Goal: Use online tool/utility: Utilize a website feature to perform a specific function

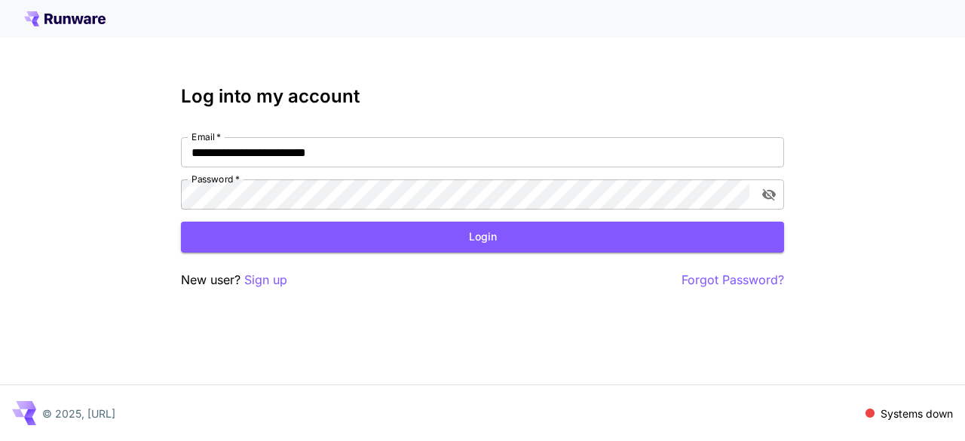
click at [33, 191] on div "**********" at bounding box center [482, 220] width 965 height 441
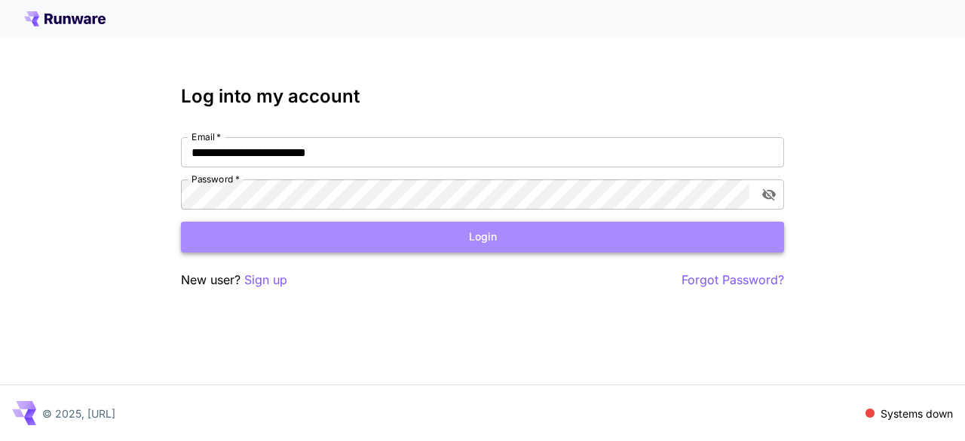
click at [428, 233] on button "Login" at bounding box center [482, 237] width 603 height 31
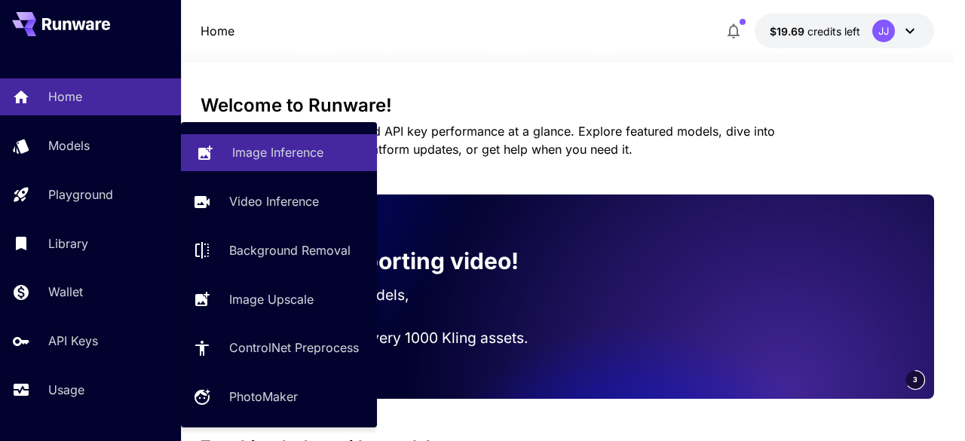
click at [299, 153] on p "Image Inference" at bounding box center [277, 152] width 91 height 18
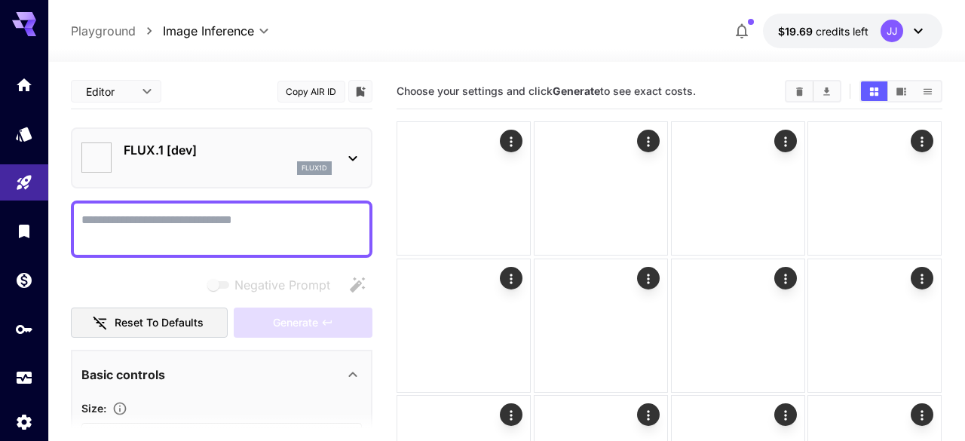
type input "**********"
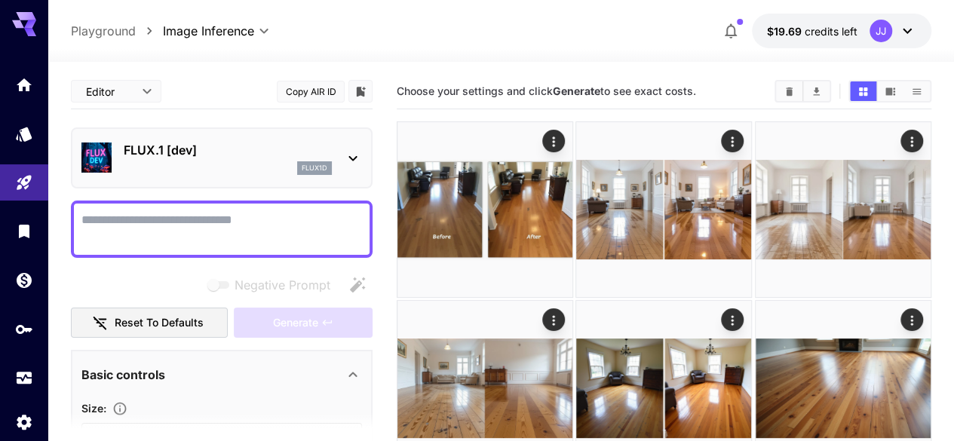
click at [172, 219] on textarea "Negative Prompt" at bounding box center [221, 229] width 280 height 36
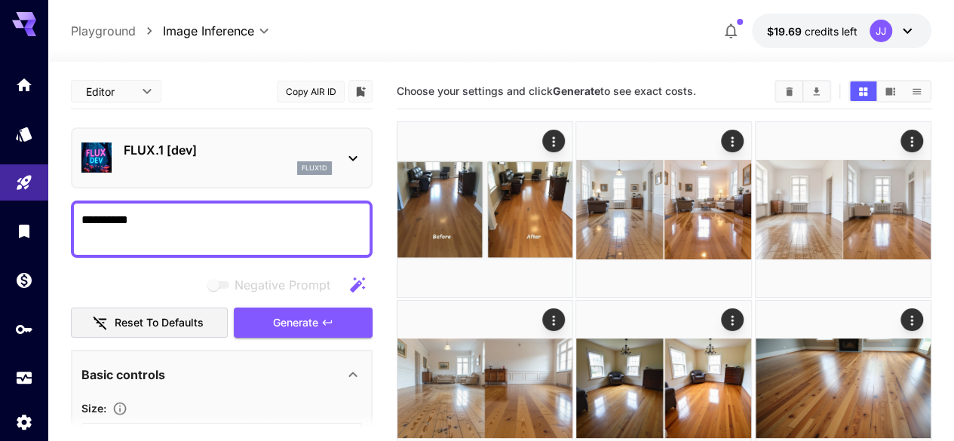
click at [170, 216] on textarea "**********" at bounding box center [221, 229] width 280 height 36
paste textarea "**********"
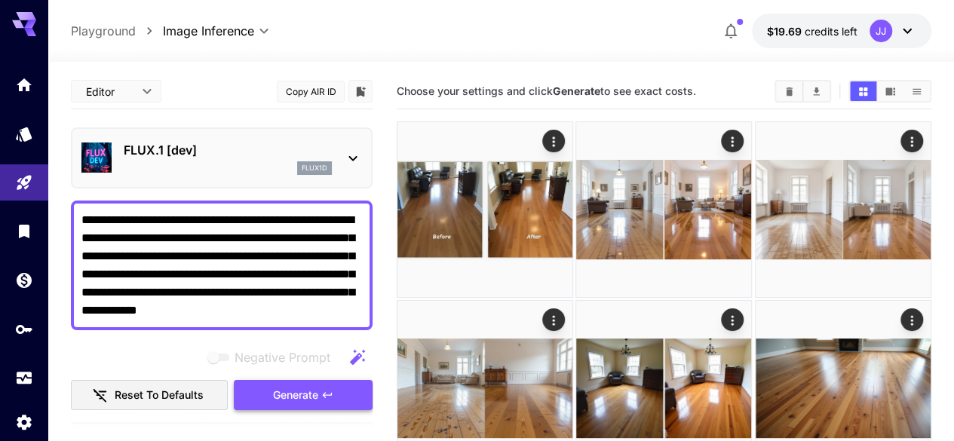
click at [288, 389] on span "Generate" at bounding box center [295, 395] width 45 height 19
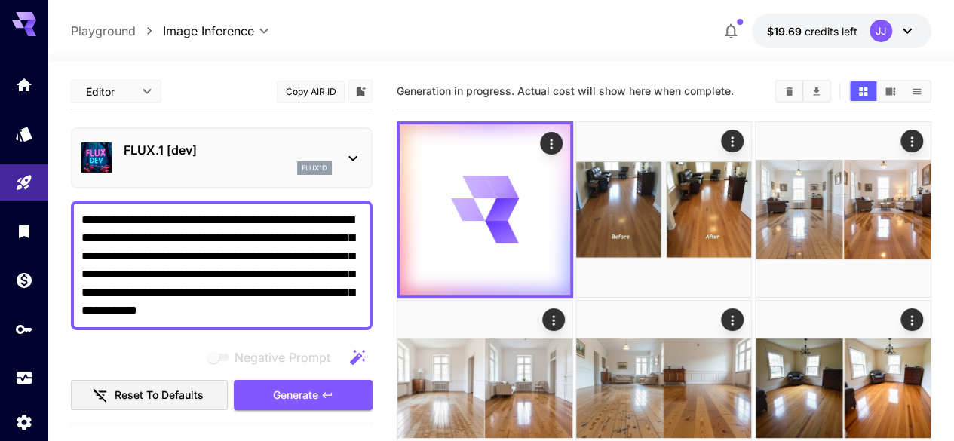
click at [568, 89] on span "Generation in progress. Actual cost will show here when complete." at bounding box center [565, 90] width 337 height 13
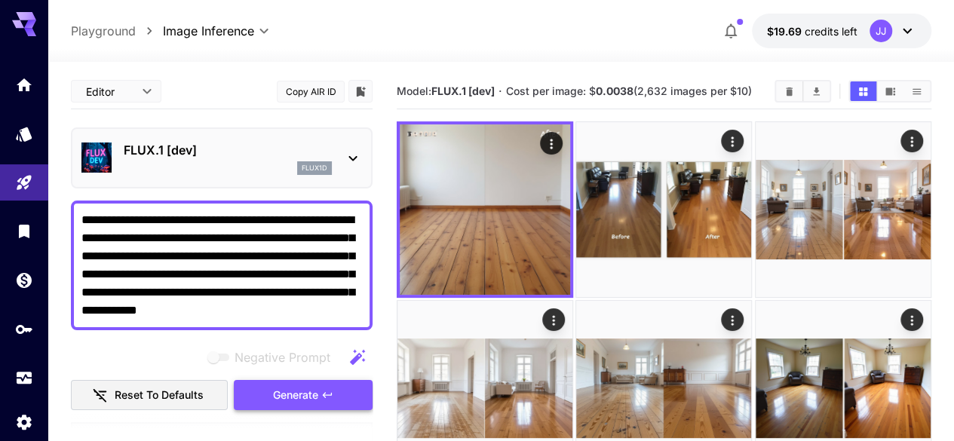
click at [291, 400] on span "Generate" at bounding box center [295, 395] width 45 height 19
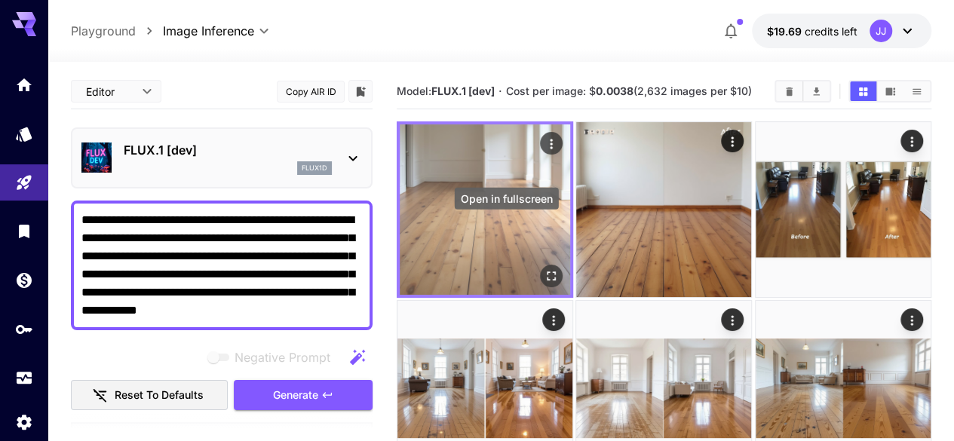
click at [547, 271] on icon "Open in fullscreen" at bounding box center [551, 275] width 9 height 9
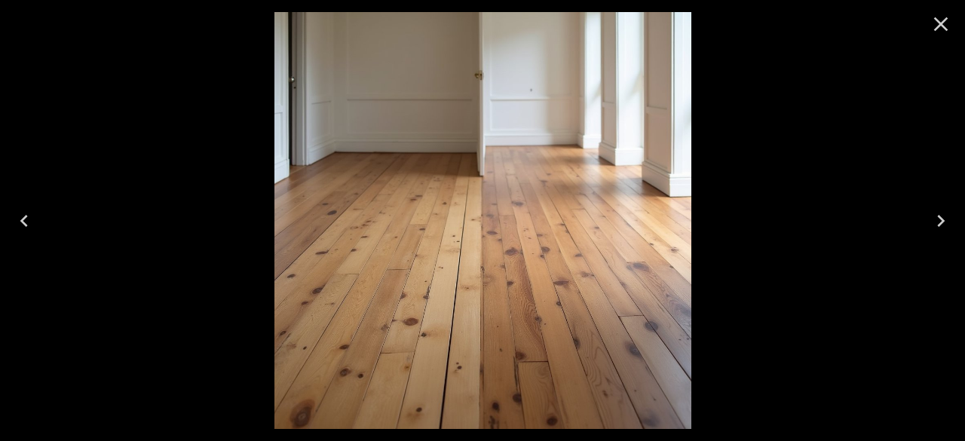
click at [939, 20] on icon "Close" at bounding box center [941, 24] width 24 height 24
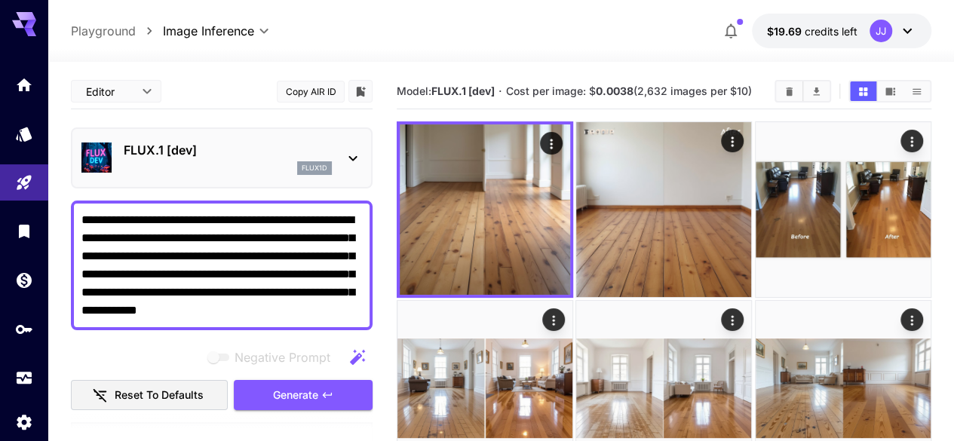
click at [227, 265] on textarea "**********" at bounding box center [221, 265] width 280 height 109
paste textarea
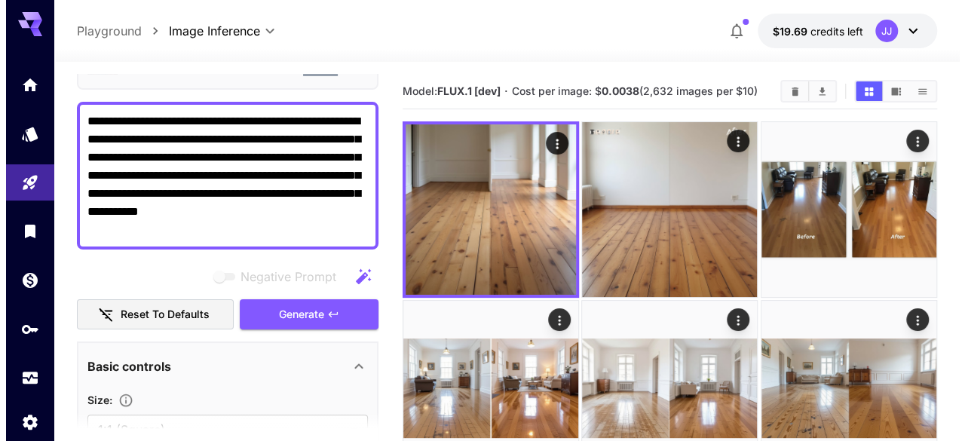
scroll to position [106, 0]
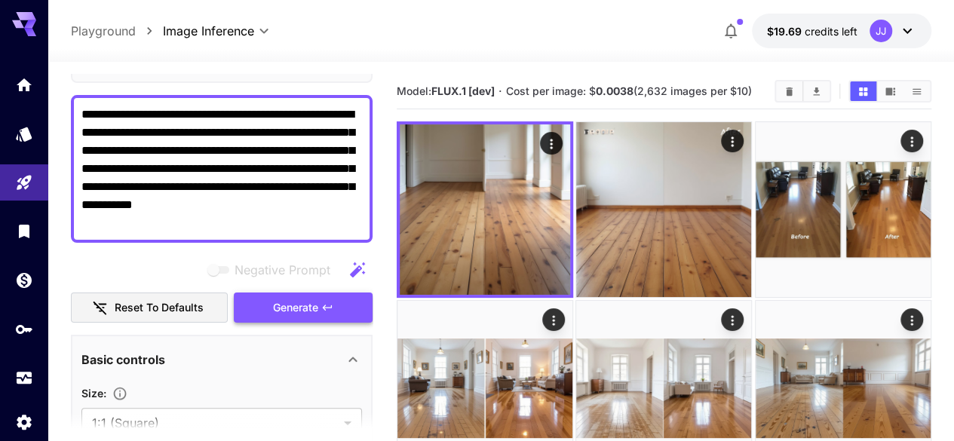
type textarea "**********"
click at [303, 301] on span "Generate" at bounding box center [295, 308] width 45 height 19
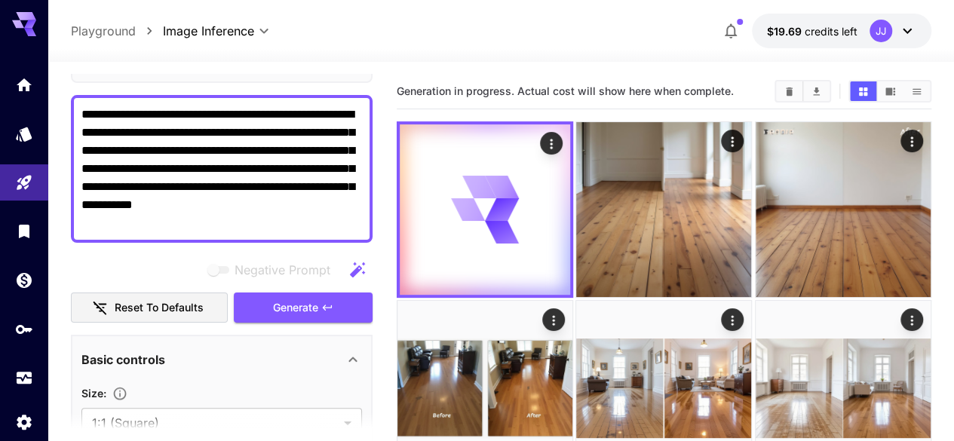
click at [575, 91] on span "Generation in progress. Actual cost will show here when complete." at bounding box center [565, 90] width 337 height 13
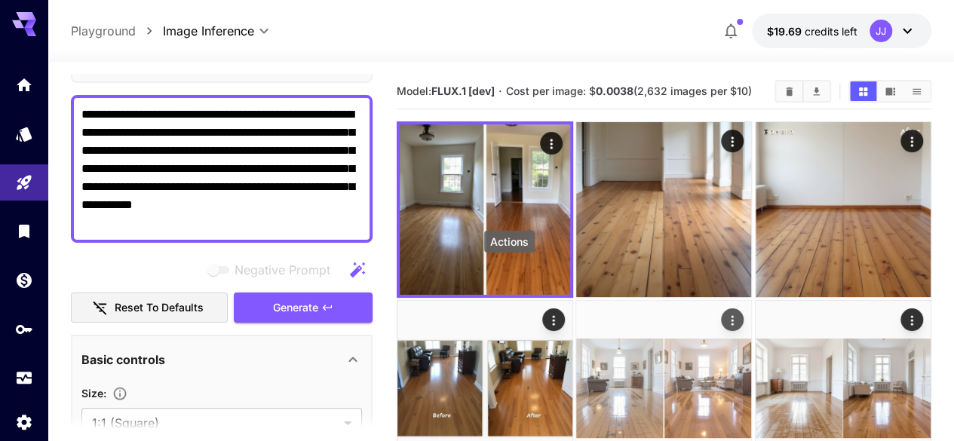
click at [725, 313] on icon "Actions" at bounding box center [732, 320] width 15 height 15
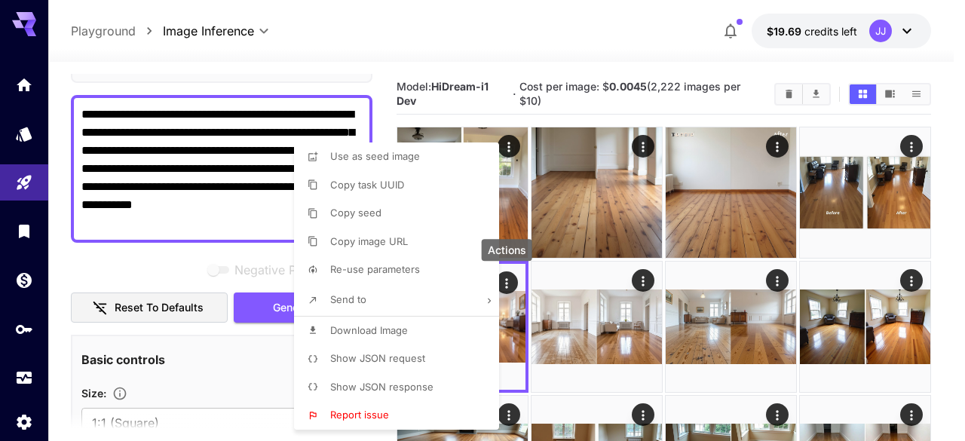
click at [552, 81] on div at bounding box center [482, 220] width 965 height 441
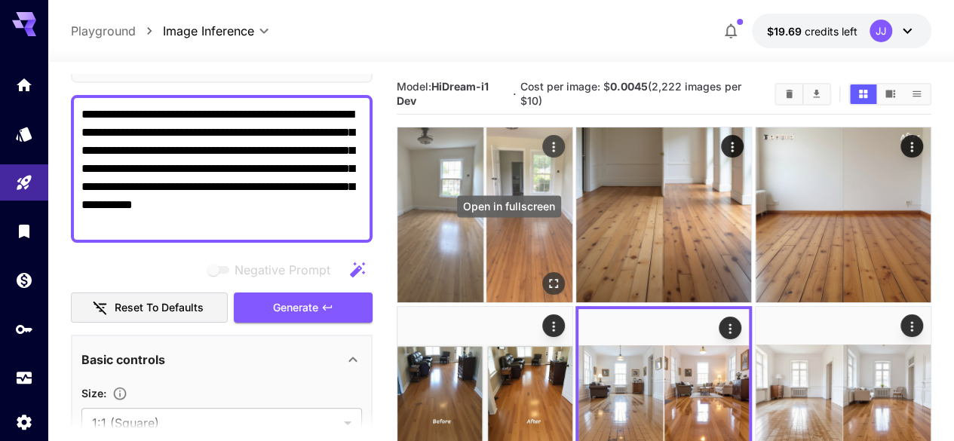
click at [549, 280] on icon "Open in fullscreen" at bounding box center [553, 284] width 9 height 9
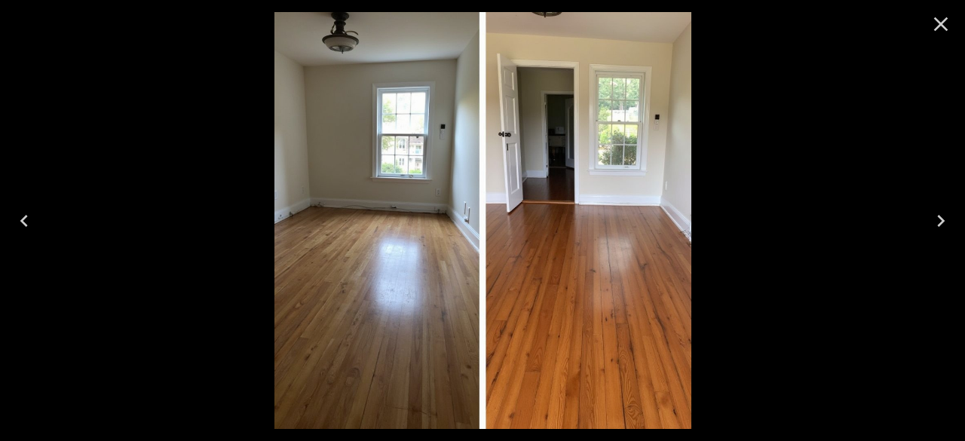
scroll to position [106, 0]
click at [476, 369] on img at bounding box center [482, 220] width 417 height 417
click at [941, 20] on icon "Close" at bounding box center [941, 24] width 24 height 24
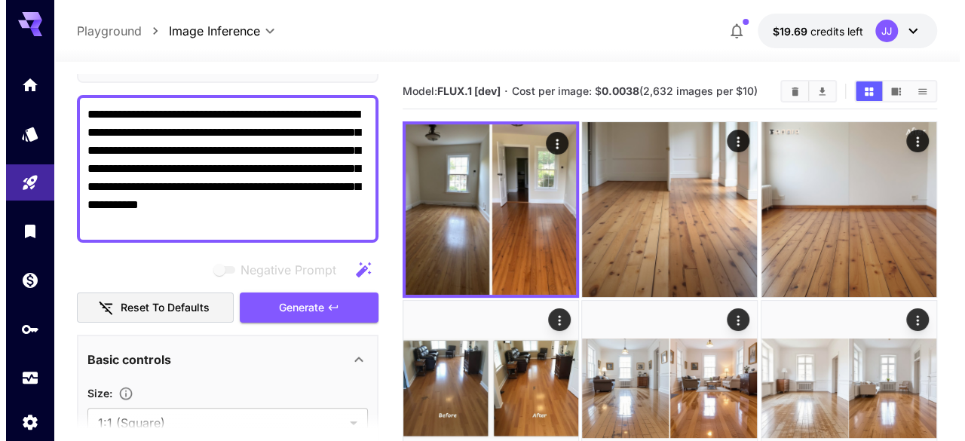
scroll to position [0, 0]
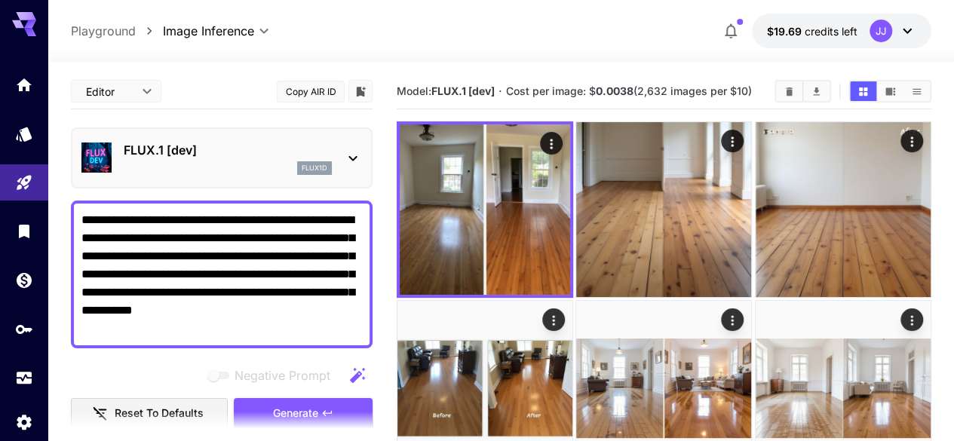
click at [252, 158] on p "FLUX.1 [dev]" at bounding box center [228, 150] width 208 height 18
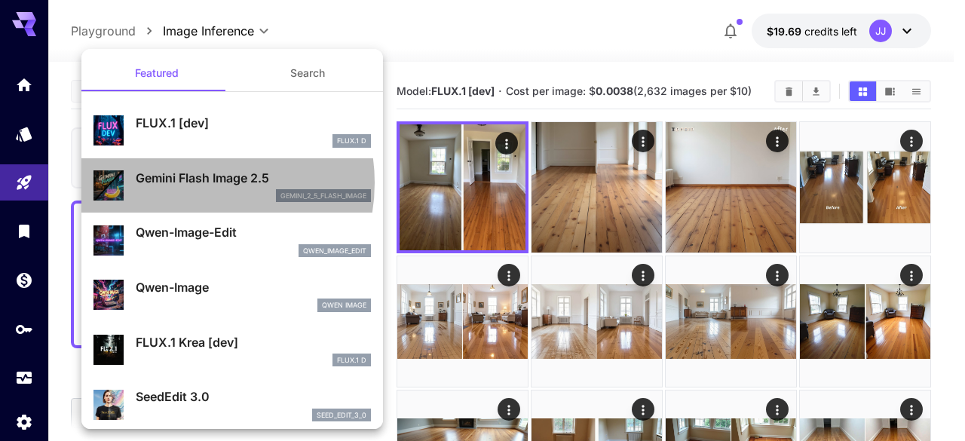
click at [191, 182] on p "Gemini Flash Image 2.5" at bounding box center [253, 178] width 235 height 18
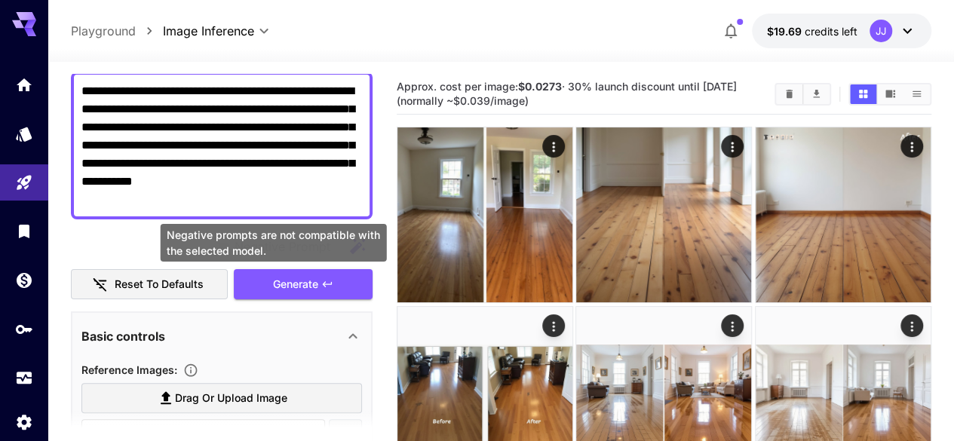
scroll to position [135, 0]
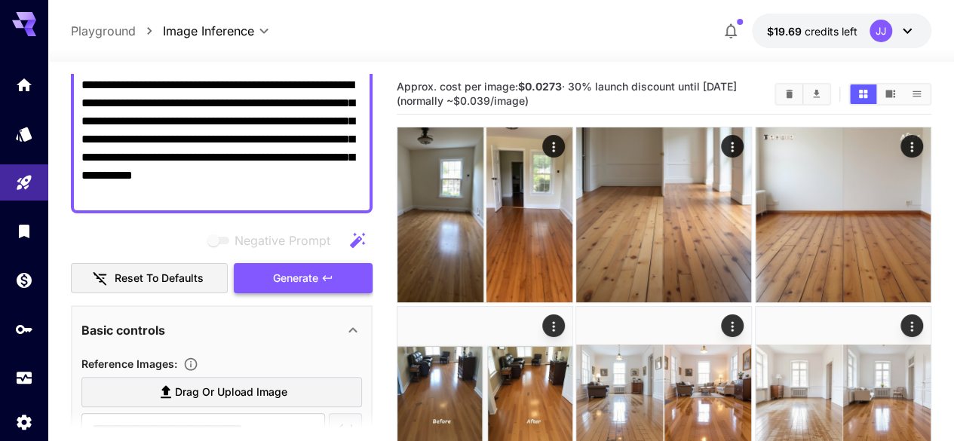
click at [288, 267] on button "Generate" at bounding box center [303, 278] width 139 height 31
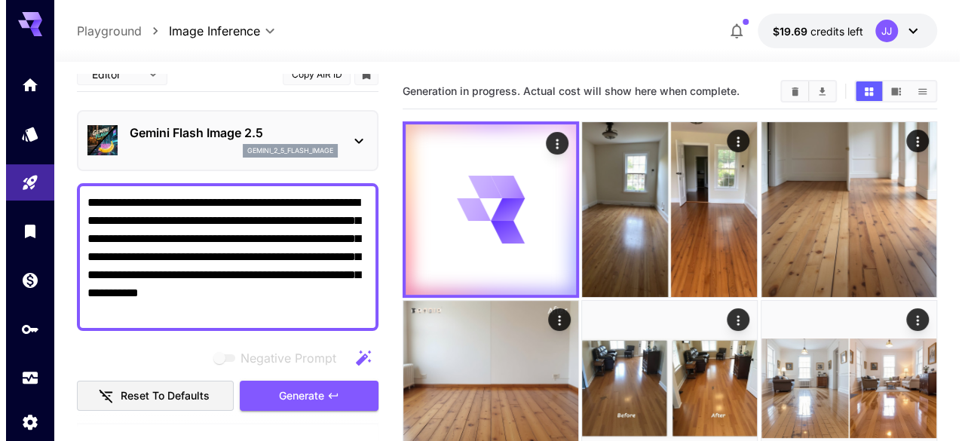
scroll to position [0, 0]
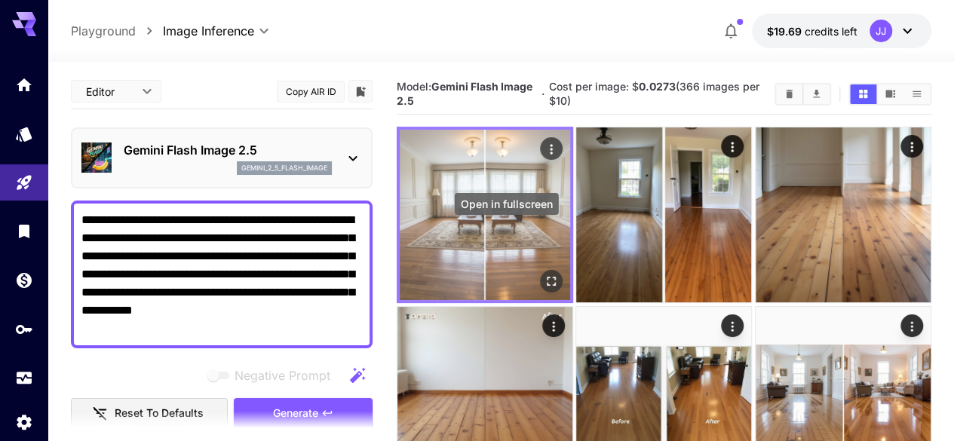
click at [544, 274] on icon "Open in fullscreen" at bounding box center [551, 281] width 15 height 15
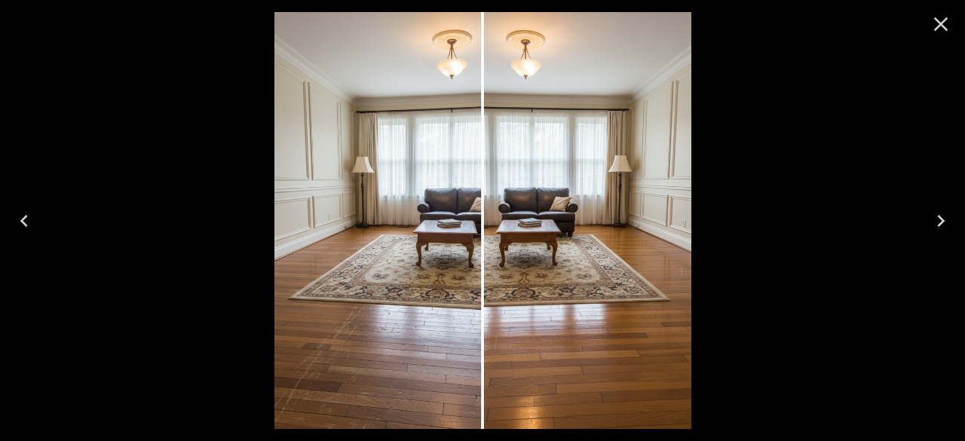
click at [938, 23] on icon "Close" at bounding box center [941, 24] width 24 height 24
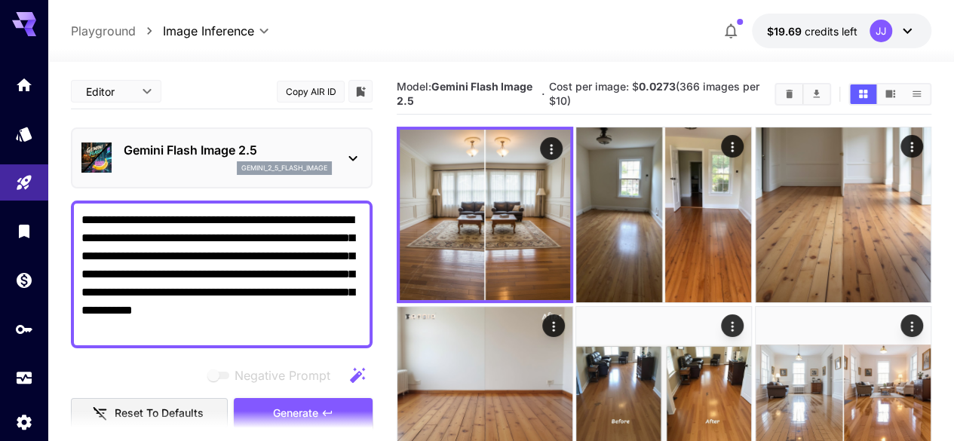
click at [193, 158] on p "Gemini Flash Image 2.5" at bounding box center [228, 150] width 208 height 18
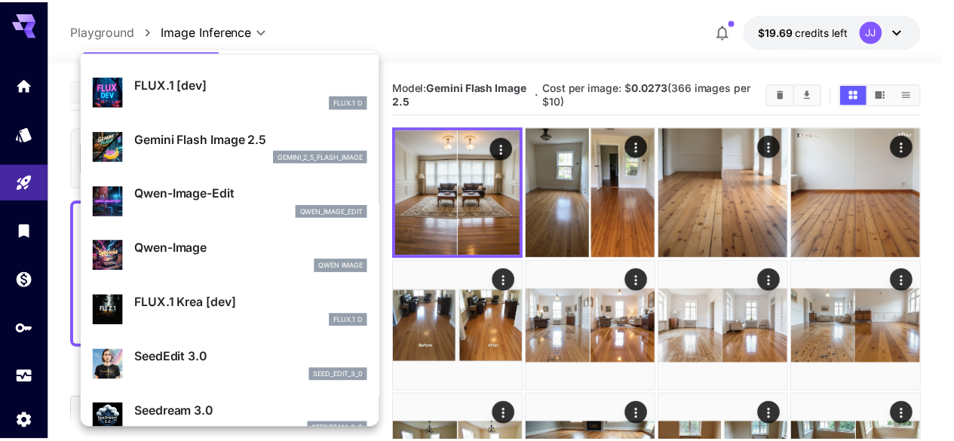
scroll to position [45, 0]
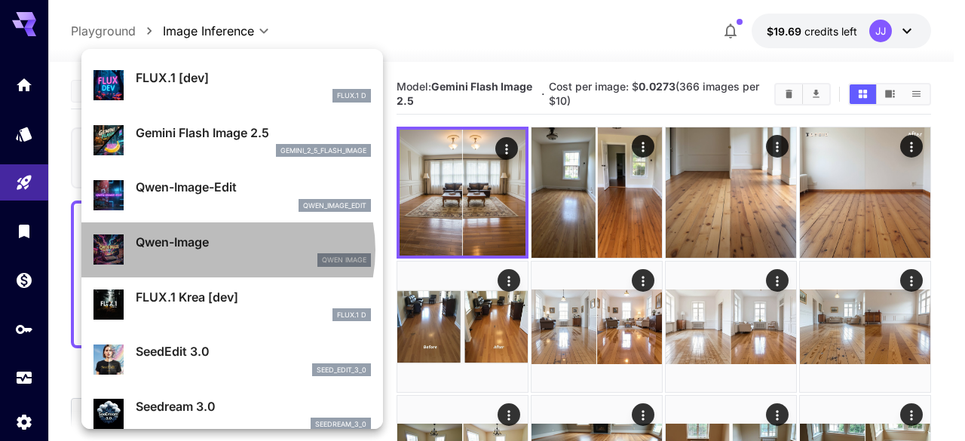
click at [219, 250] on p "Qwen-Image" at bounding box center [253, 242] width 235 height 18
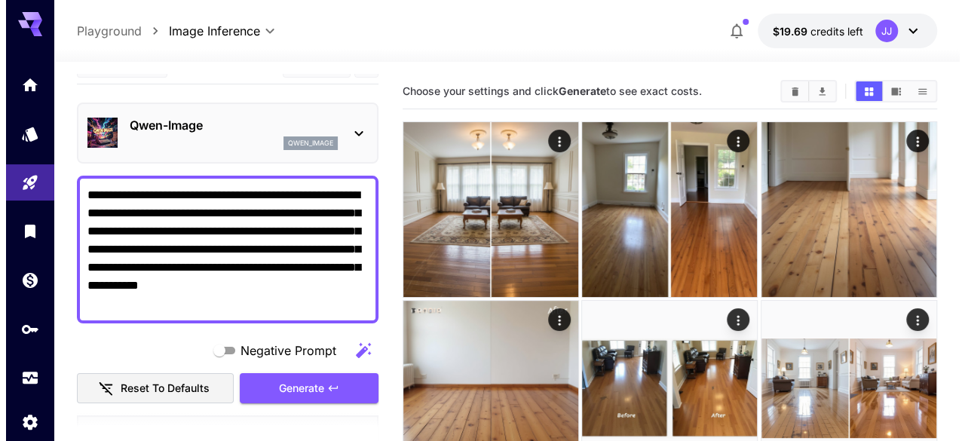
scroll to position [29, 0]
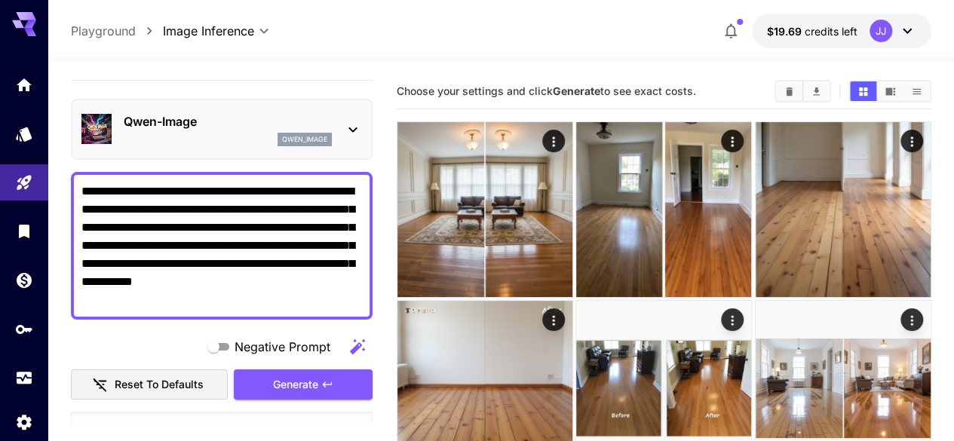
click at [223, 130] on div "Qwen-Image qwen_image" at bounding box center [228, 129] width 208 height 34
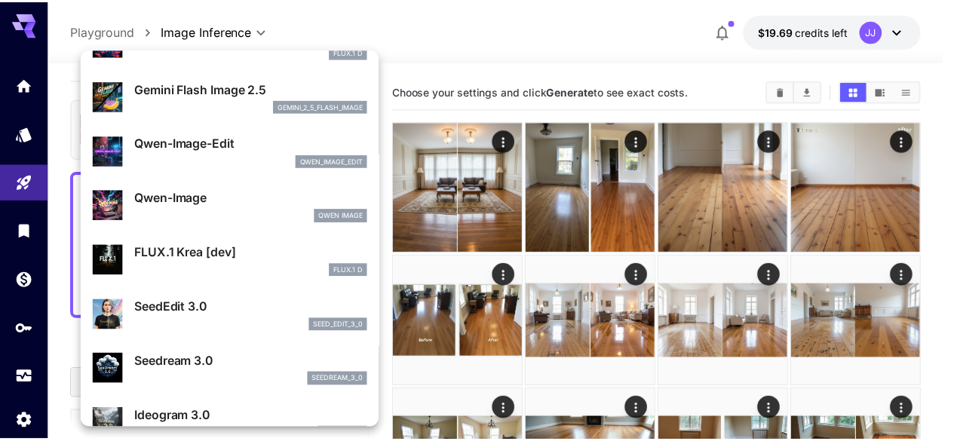
scroll to position [99, 0]
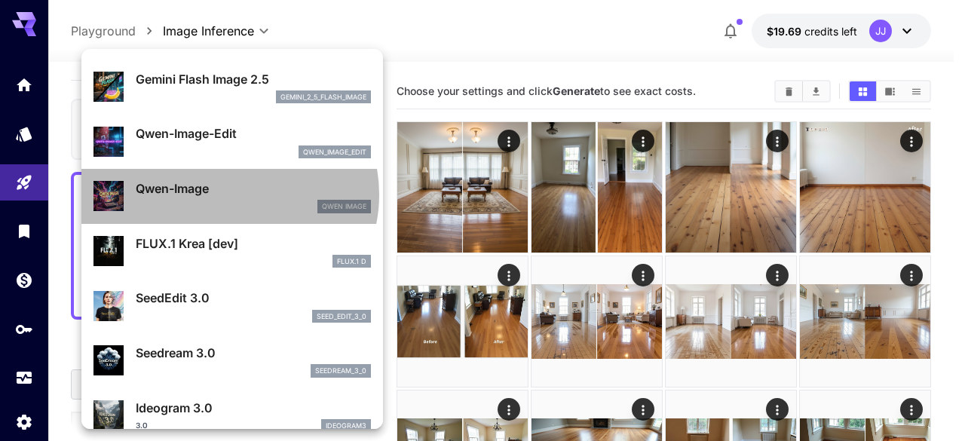
click at [228, 194] on p "Qwen-Image" at bounding box center [253, 188] width 235 height 18
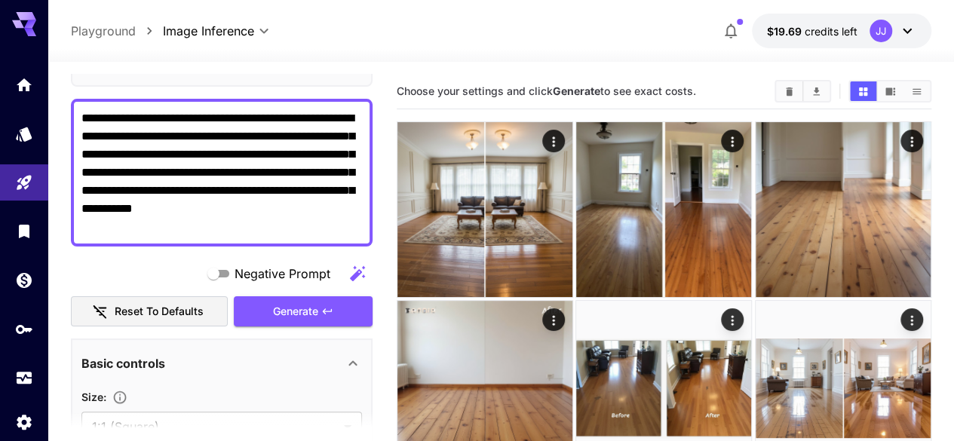
scroll to position [88, 0]
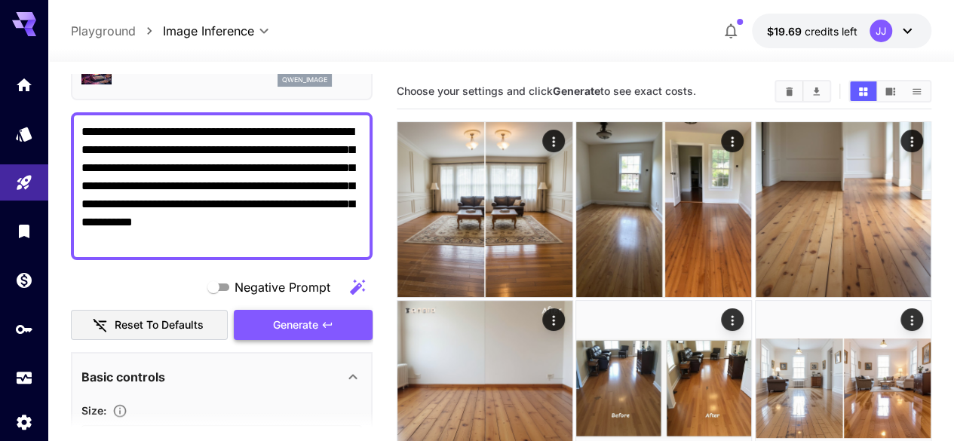
click at [283, 322] on span "Generate" at bounding box center [295, 325] width 45 height 19
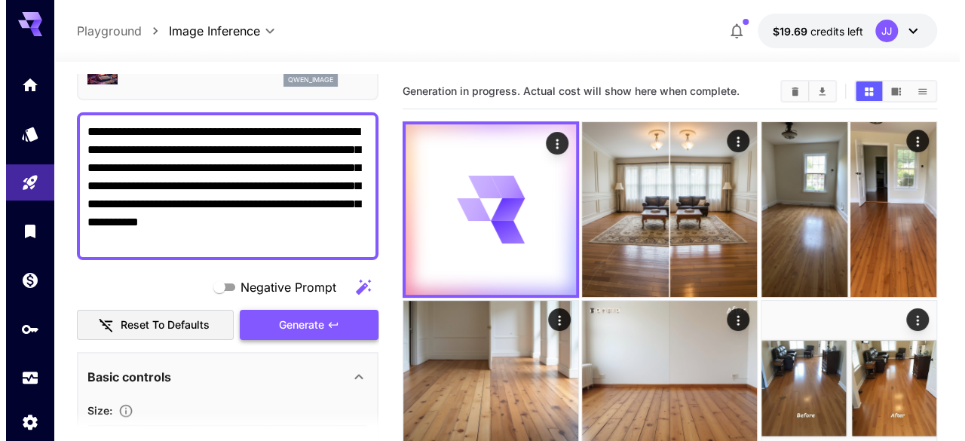
scroll to position [0, 0]
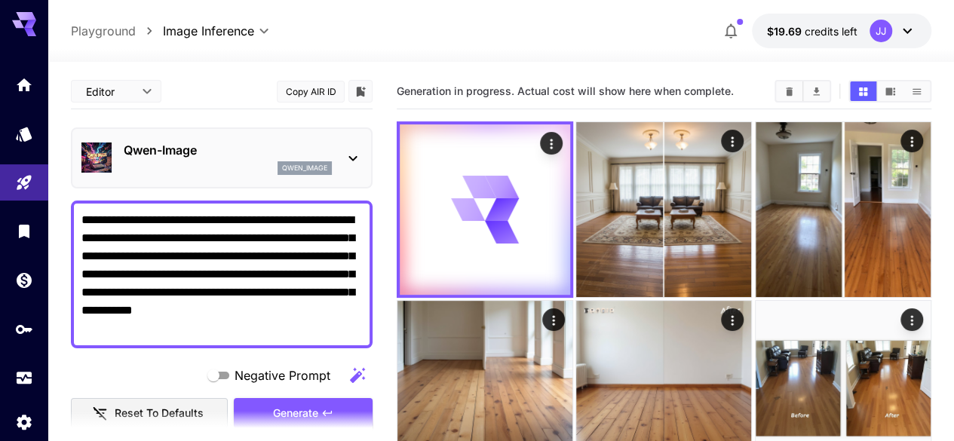
click at [192, 151] on p "Qwen-Image" at bounding box center [228, 150] width 208 height 18
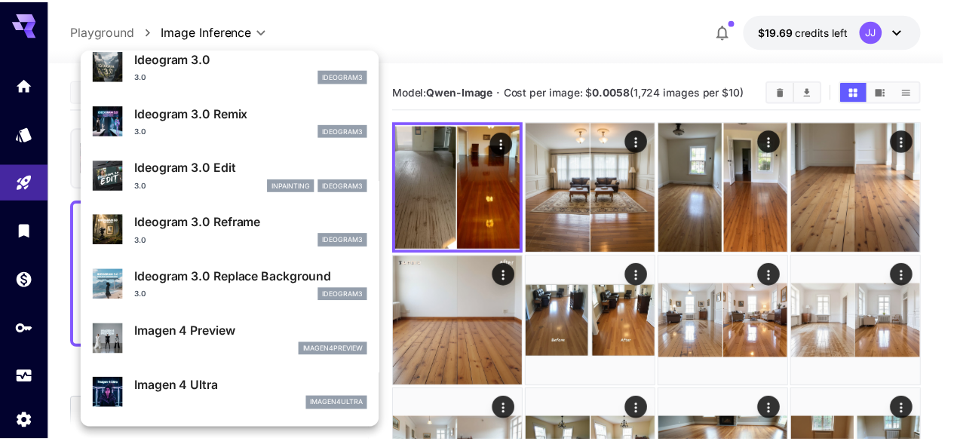
scroll to position [452, 0]
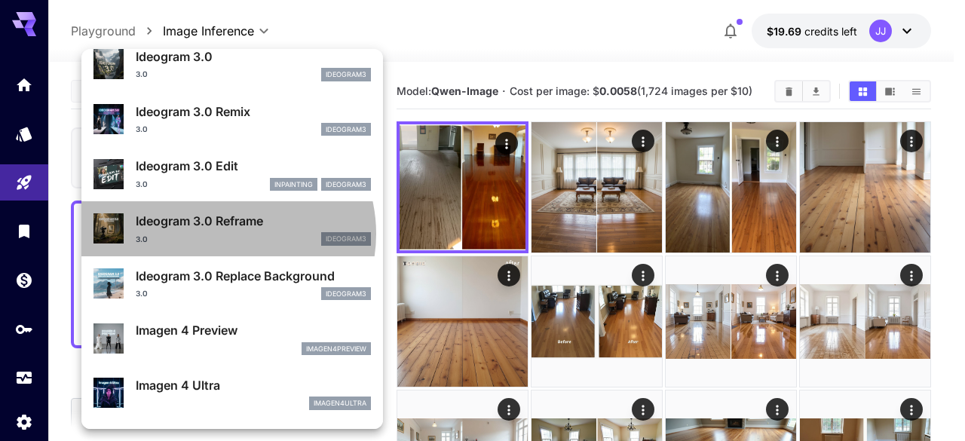
click at [225, 233] on div "3.0 ideogram3" at bounding box center [253, 239] width 235 height 14
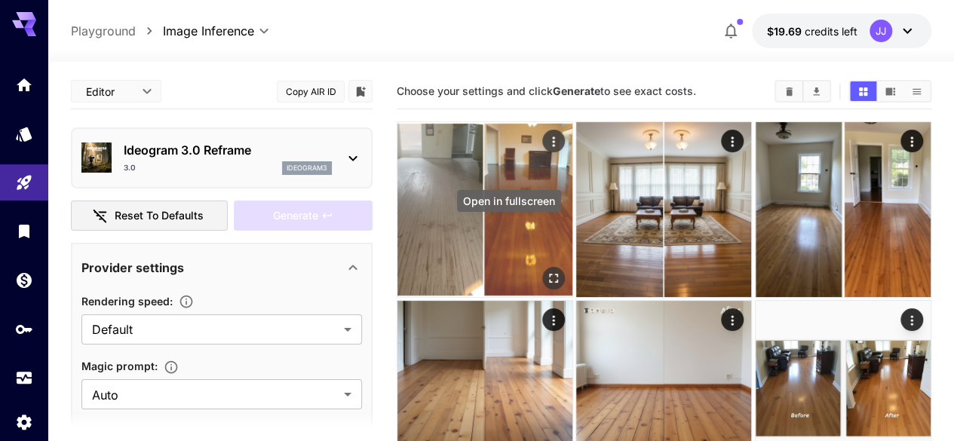
click at [549, 274] on icon "Open in fullscreen" at bounding box center [553, 278] width 9 height 9
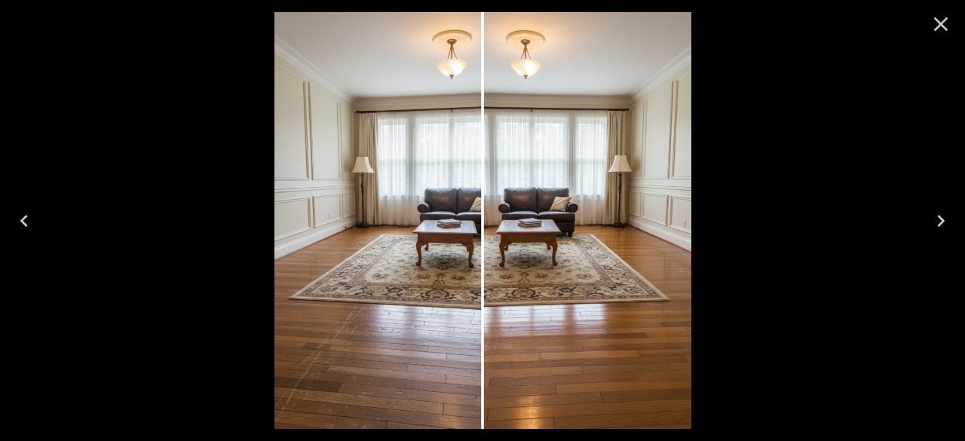
click at [939, 25] on icon "Close" at bounding box center [941, 24] width 14 height 14
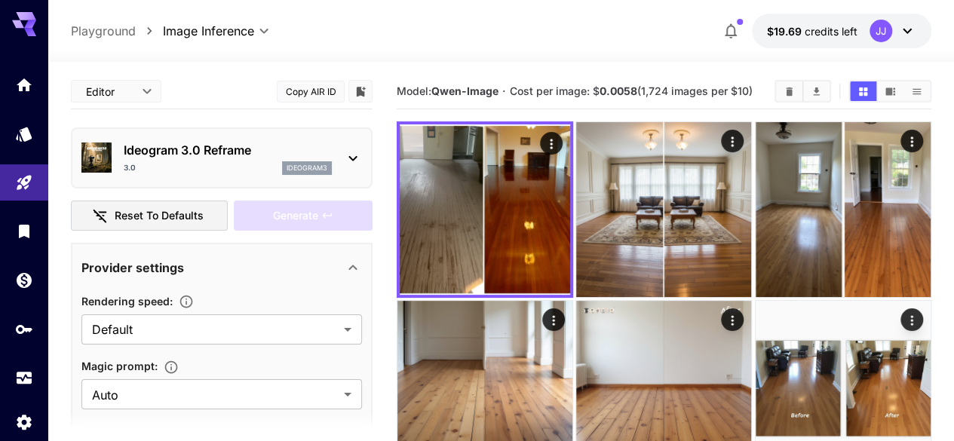
click at [636, 90] on b "0.0058" at bounding box center [618, 90] width 38 height 13
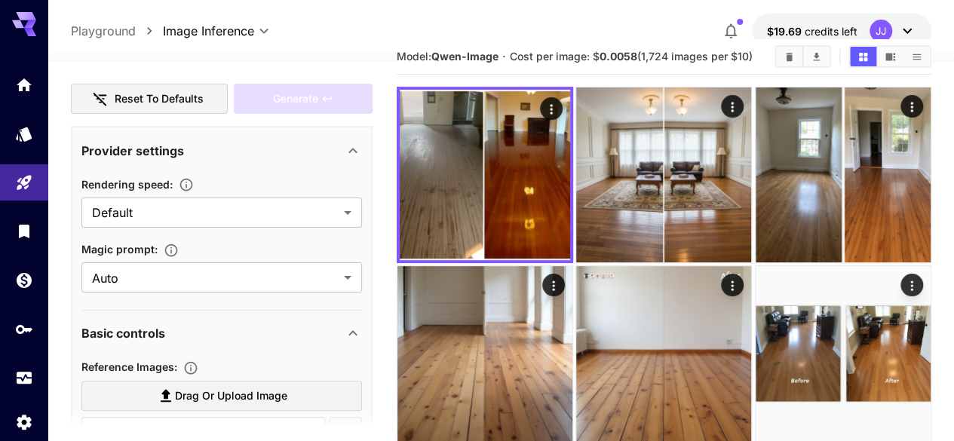
scroll to position [124, 0]
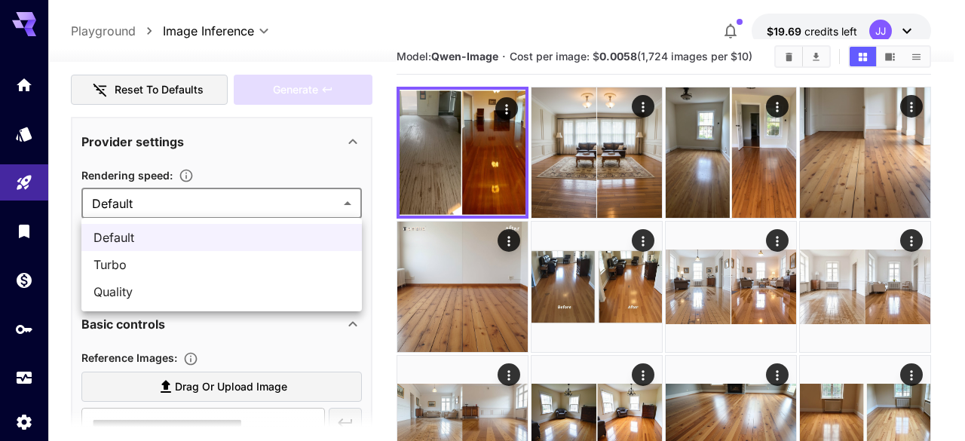
click at [251, 204] on div at bounding box center [482, 220] width 965 height 441
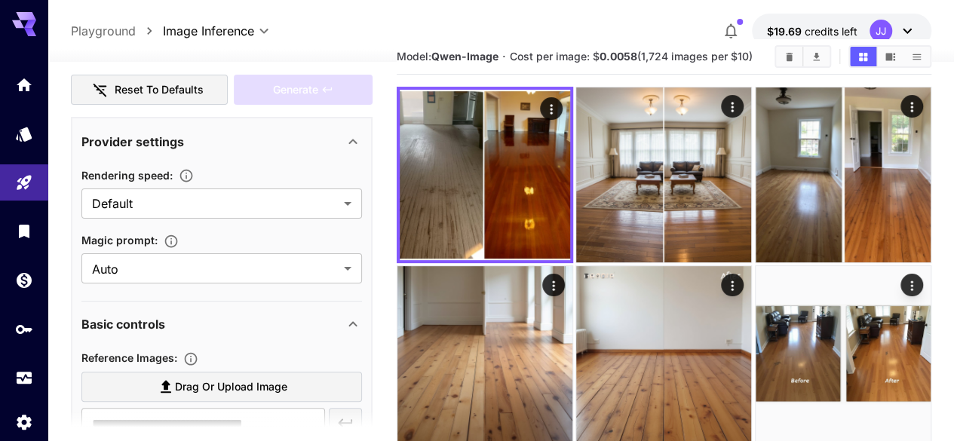
click at [257, 168] on div "Rendering speed :" at bounding box center [221, 175] width 280 height 18
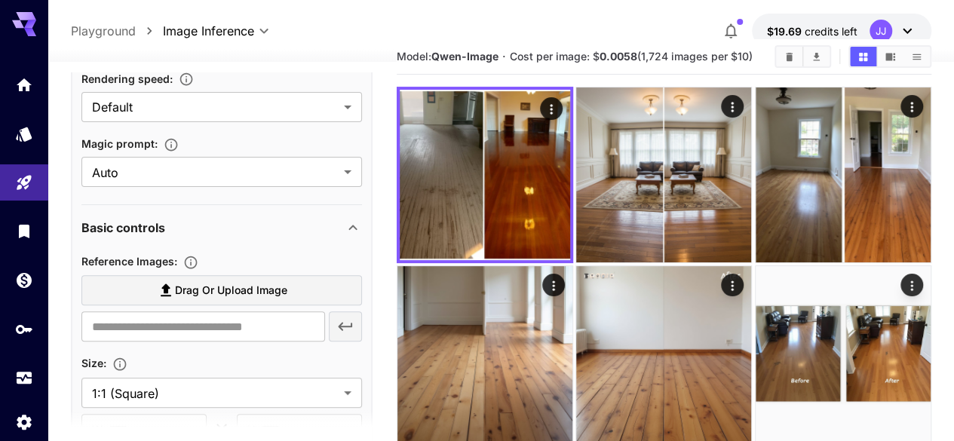
scroll to position [222, 0]
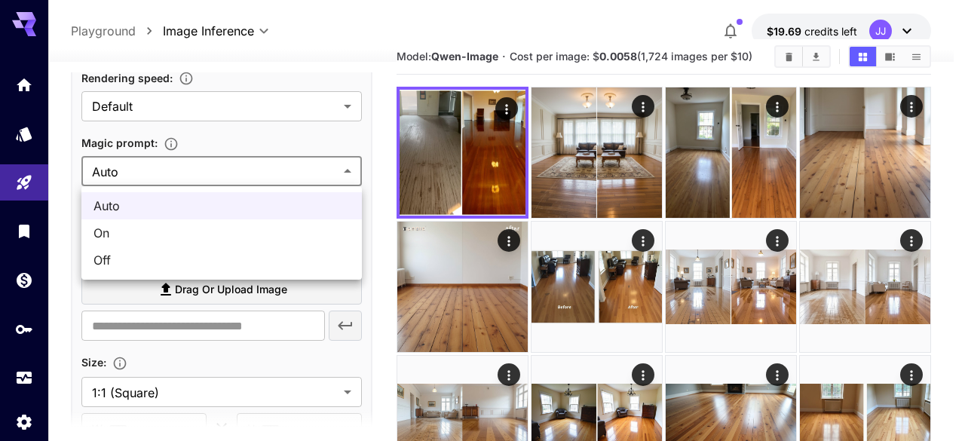
click at [257, 168] on div at bounding box center [482, 220] width 965 height 441
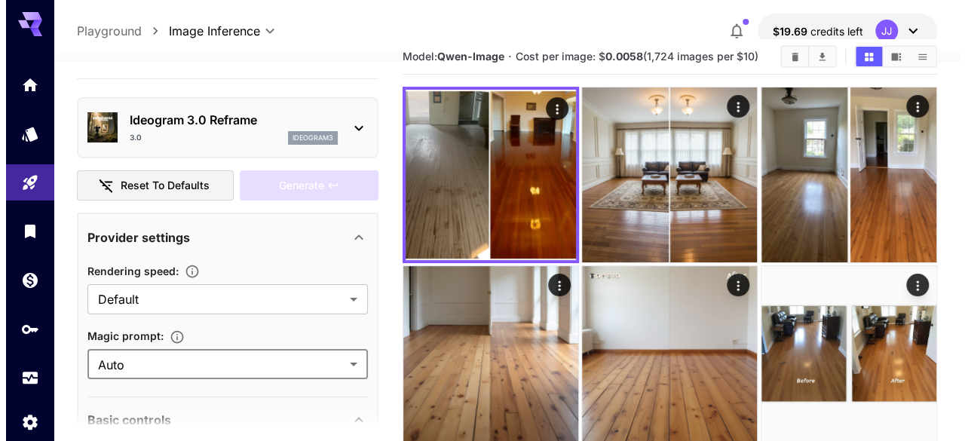
scroll to position [0, 0]
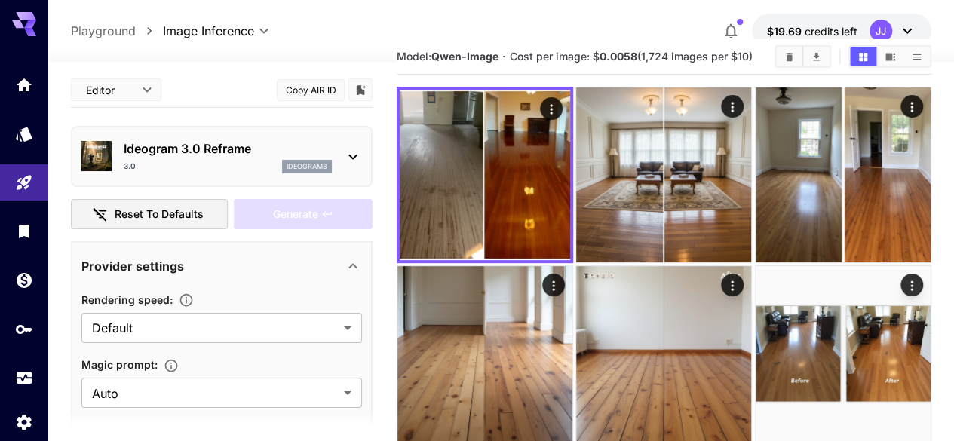
click at [231, 160] on div "3.0 ideogram3" at bounding box center [228, 167] width 208 height 14
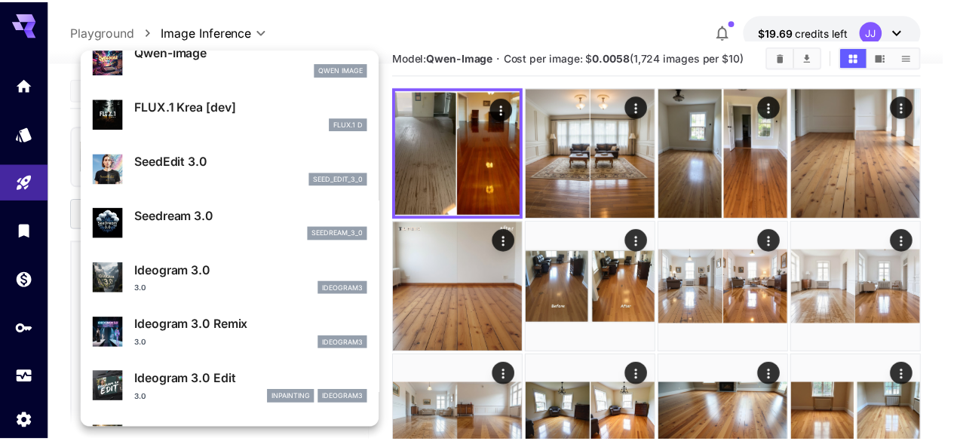
scroll to position [236, 0]
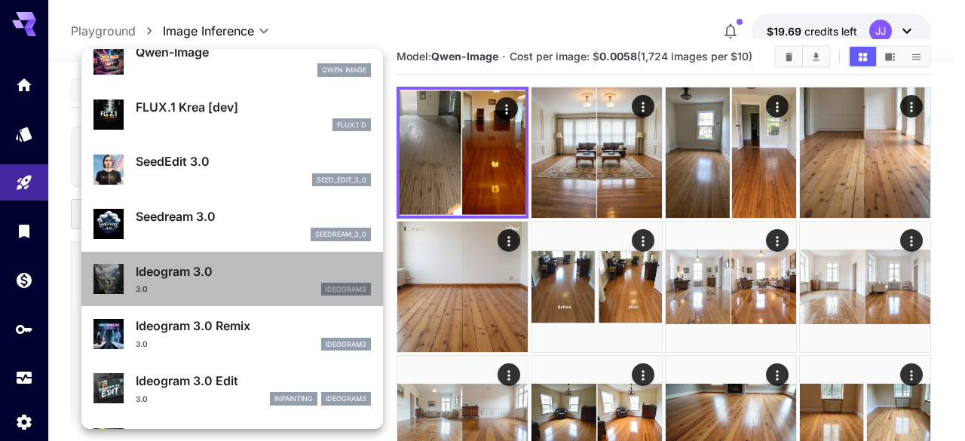
click at [236, 277] on p "Ideogram 3.0" at bounding box center [253, 271] width 235 height 18
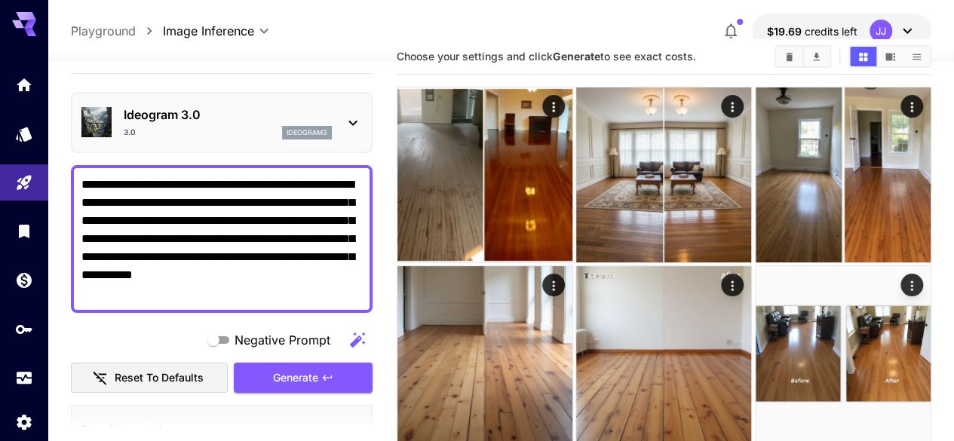
scroll to position [40, 0]
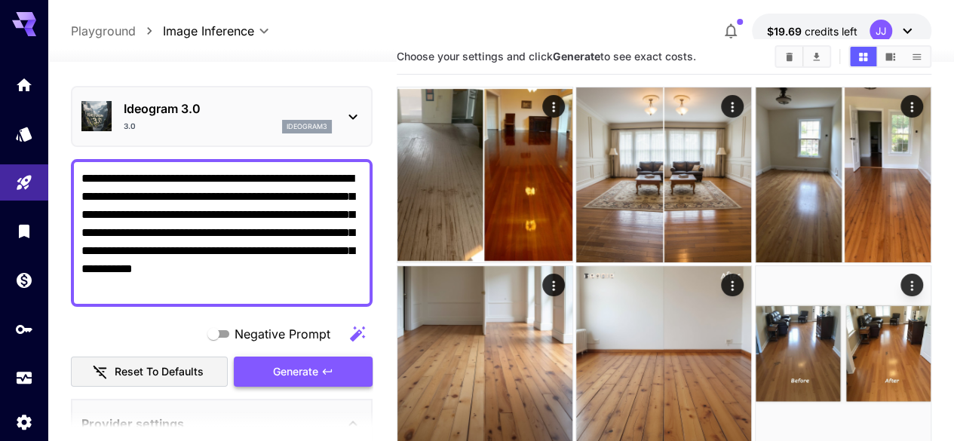
click at [279, 363] on span "Generate" at bounding box center [295, 372] width 45 height 19
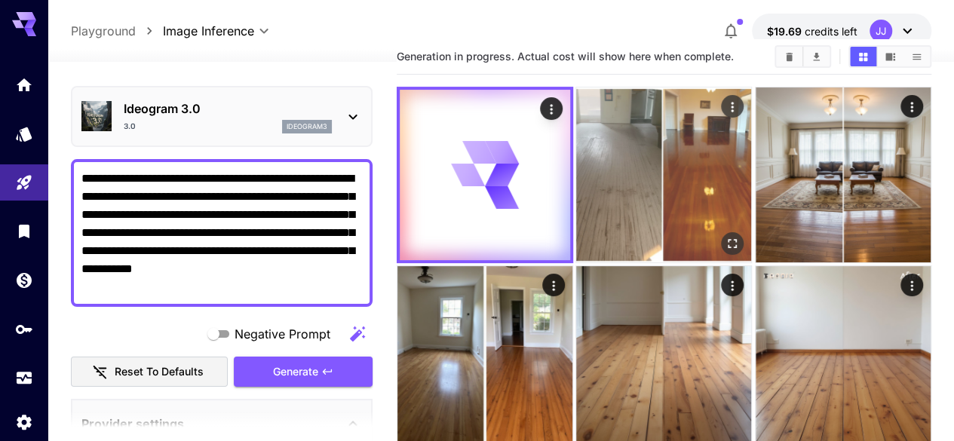
scroll to position [0, 0]
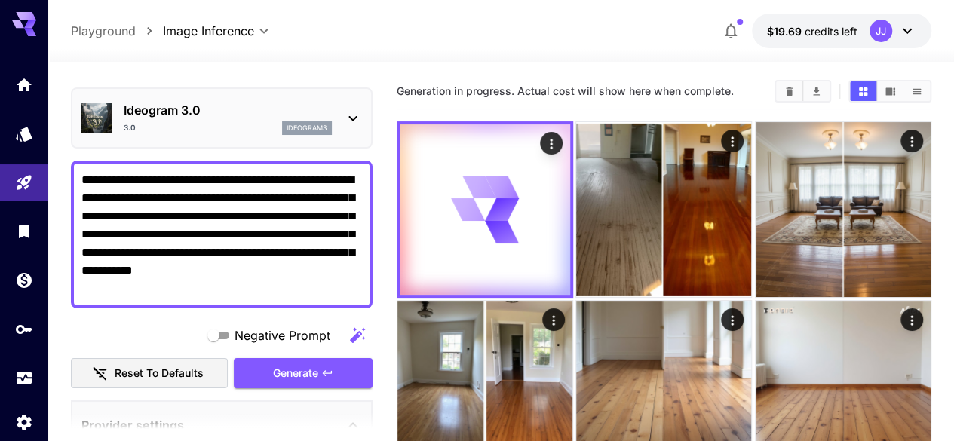
click at [562, 87] on span "Generation in progress. Actual cost will show here when complete." at bounding box center [565, 90] width 337 height 13
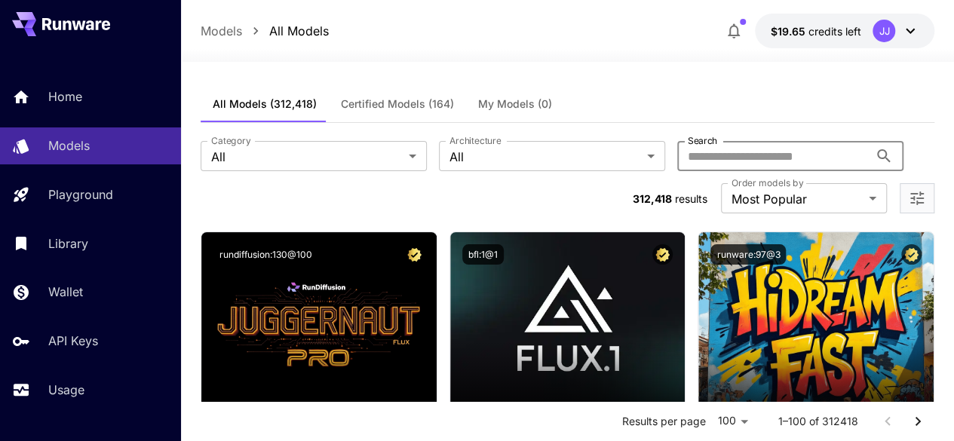
click at [677, 161] on input "Search" at bounding box center [772, 156] width 191 height 30
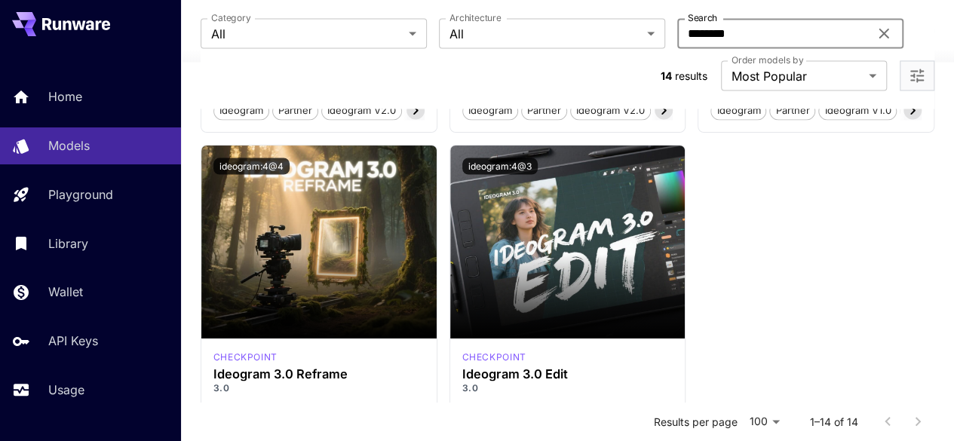
scroll to position [1352, 0]
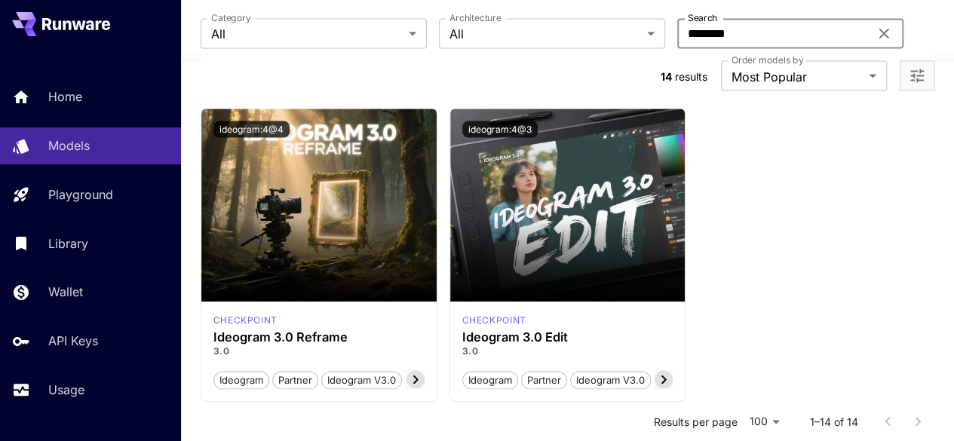
type input "********"
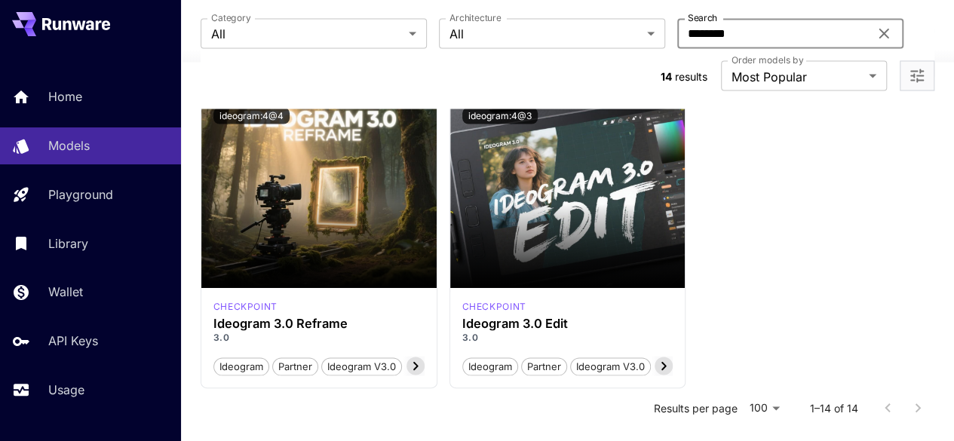
scroll to position [1370, 0]
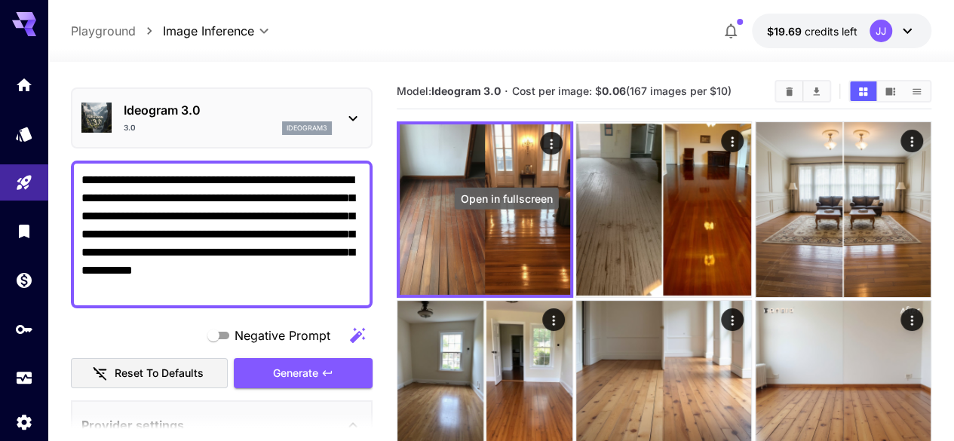
click at [0, 0] on icon "Open in fullscreen" at bounding box center [0, 0] width 0 height 0
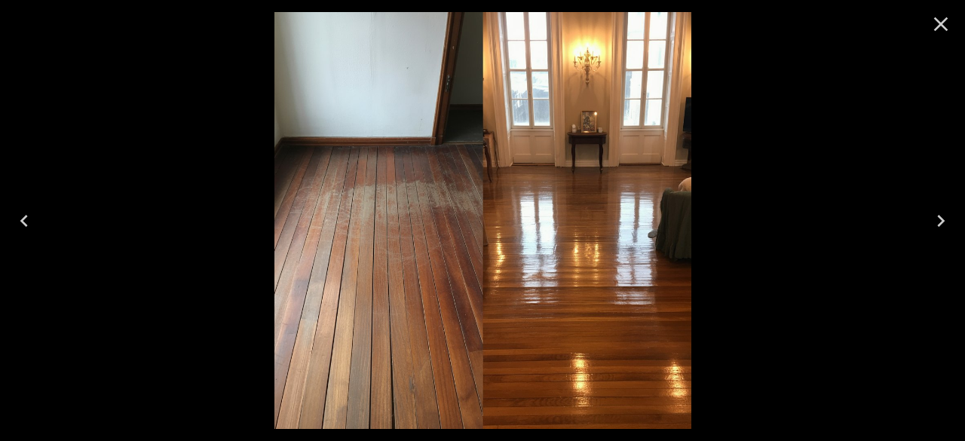
click at [942, 23] on icon "Close" at bounding box center [941, 24] width 14 height 14
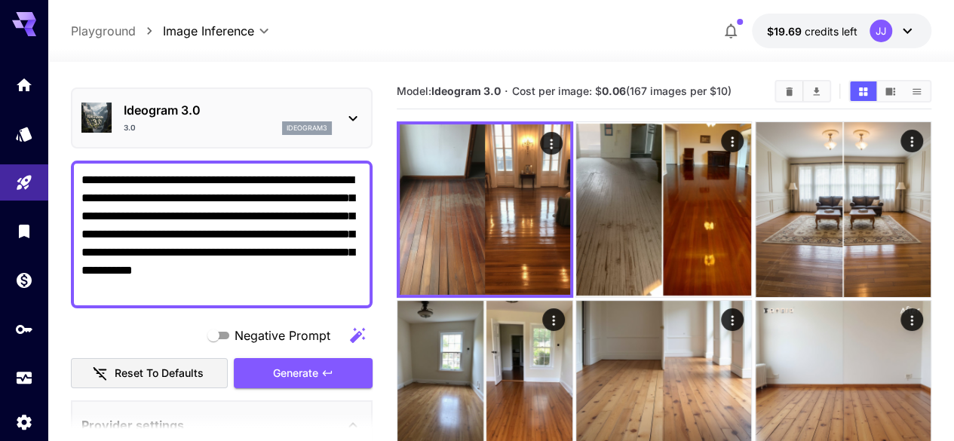
click at [232, 118] on p "Ideogram 3.0" at bounding box center [228, 110] width 208 height 18
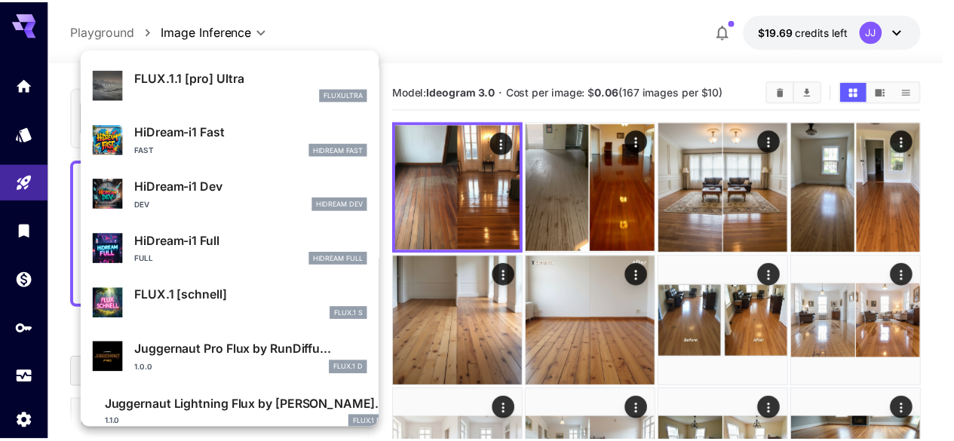
scroll to position [1156, 0]
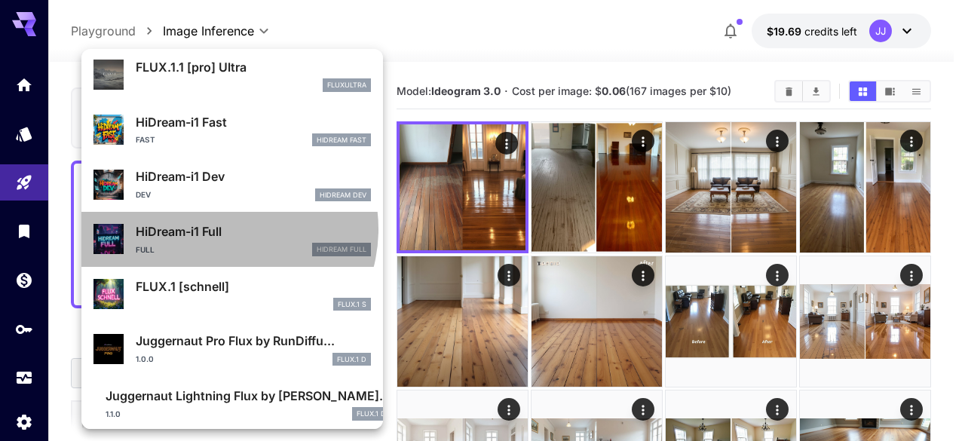
click at [227, 229] on p "HiDream-i1 Full" at bounding box center [253, 231] width 235 height 18
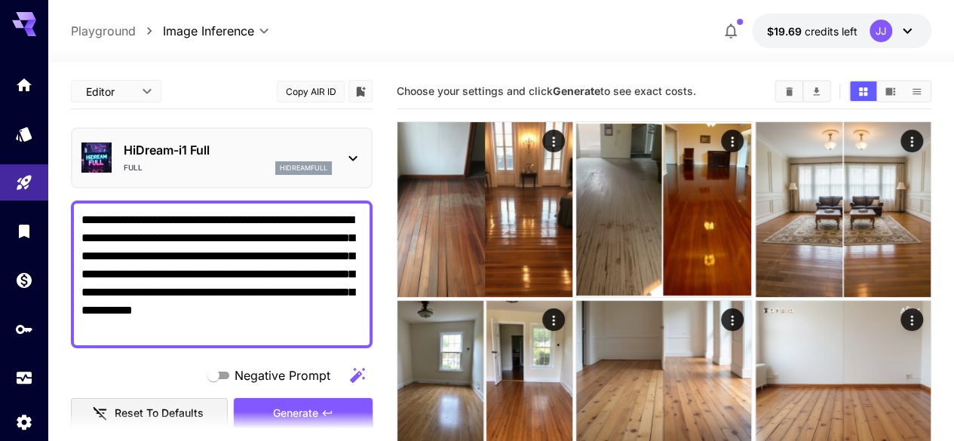
click at [224, 142] on p "HiDream-i1 Full" at bounding box center [228, 150] width 208 height 18
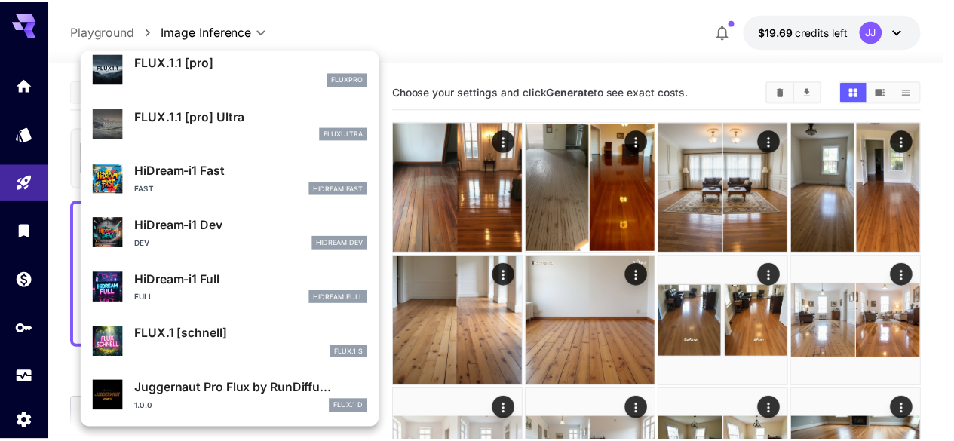
scroll to position [1116, 0]
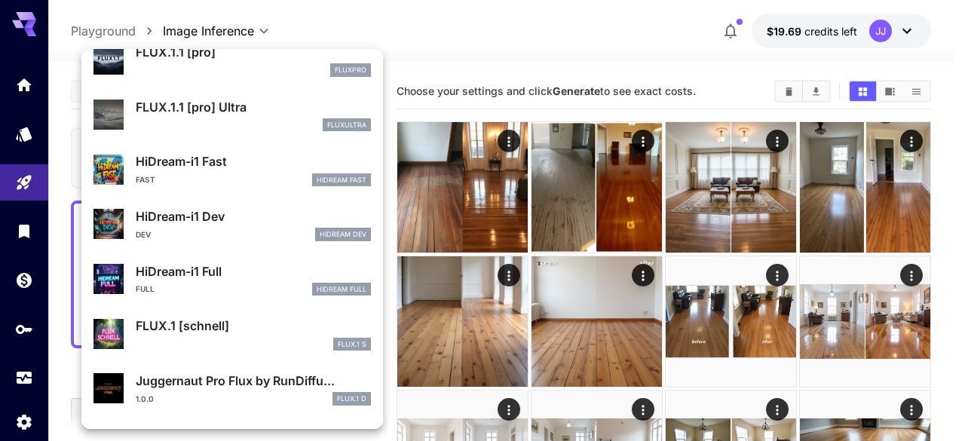
click at [229, 212] on p "HiDream-i1 Dev" at bounding box center [253, 216] width 235 height 18
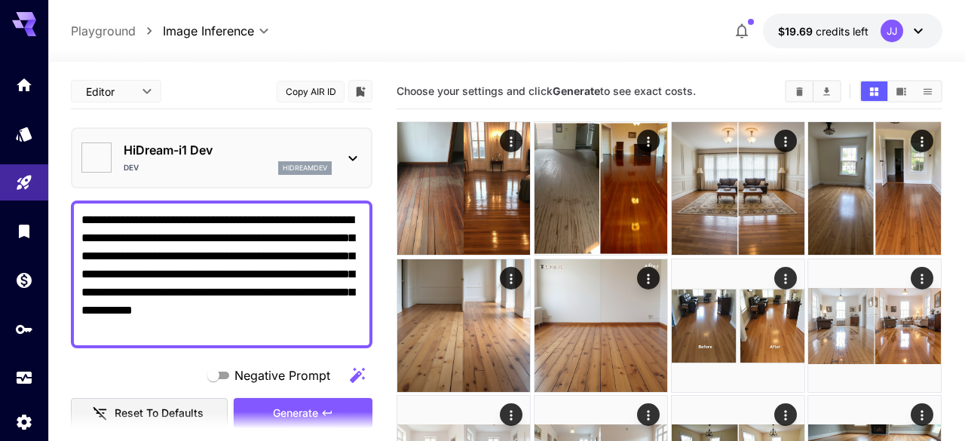
type input "**"
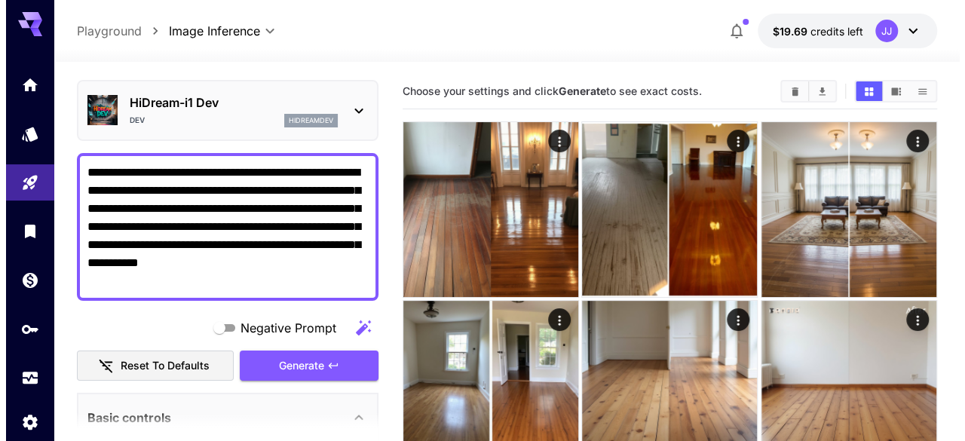
scroll to position [48, 0]
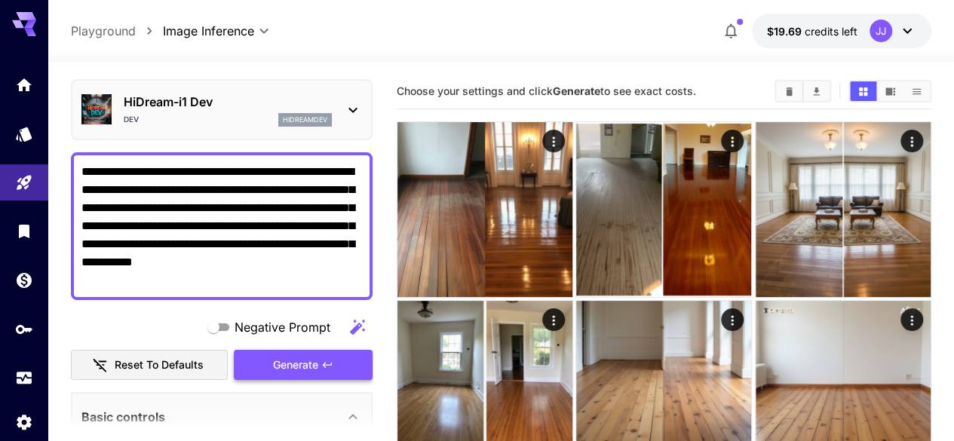
click at [283, 363] on span "Generate" at bounding box center [295, 365] width 45 height 19
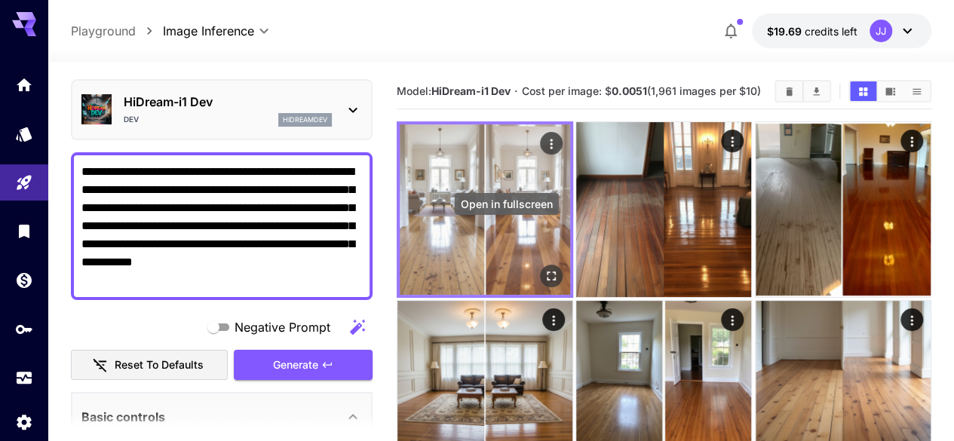
click at [544, 268] on icon "Open in fullscreen" at bounding box center [551, 275] width 15 height 15
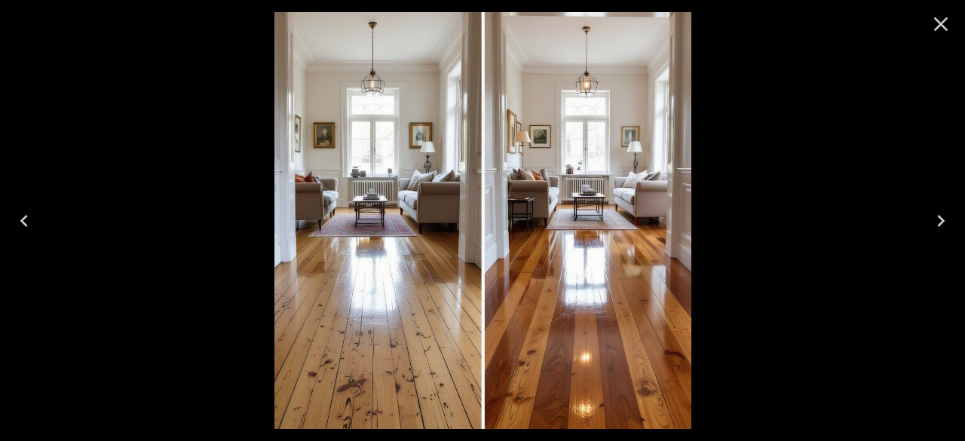
click at [942, 25] on icon "Close" at bounding box center [941, 24] width 14 height 14
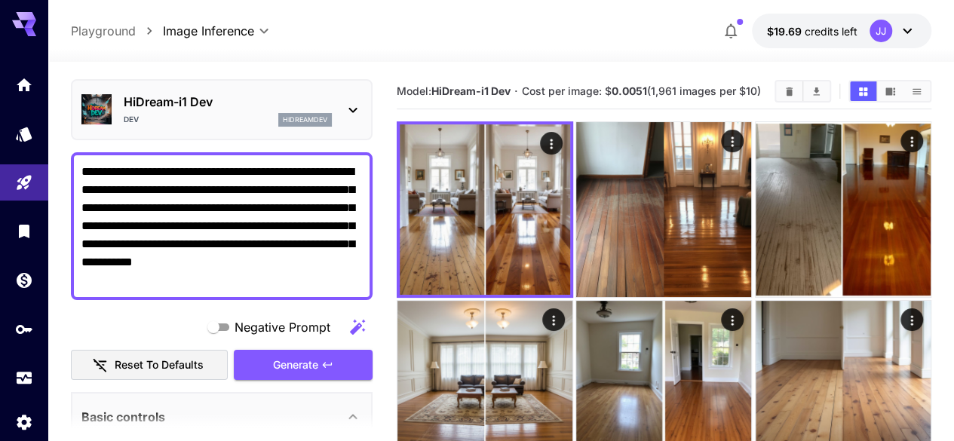
click at [238, 116] on div "Dev hidreamdev" at bounding box center [228, 120] width 208 height 14
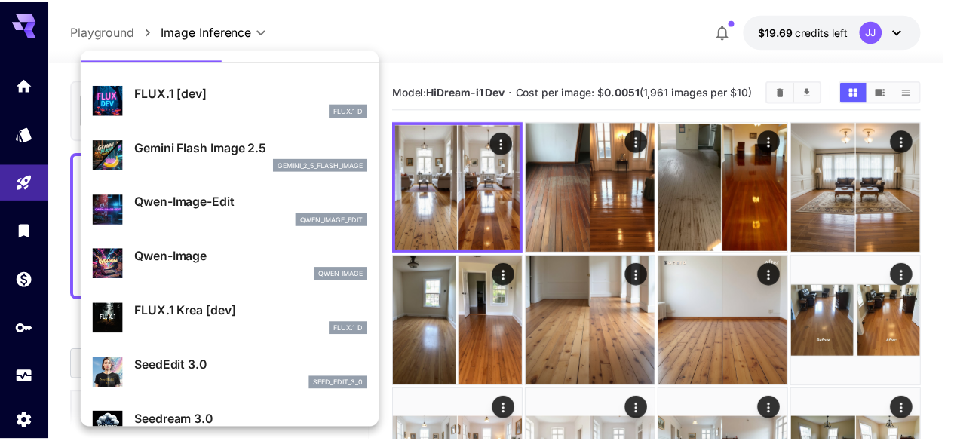
scroll to position [0, 0]
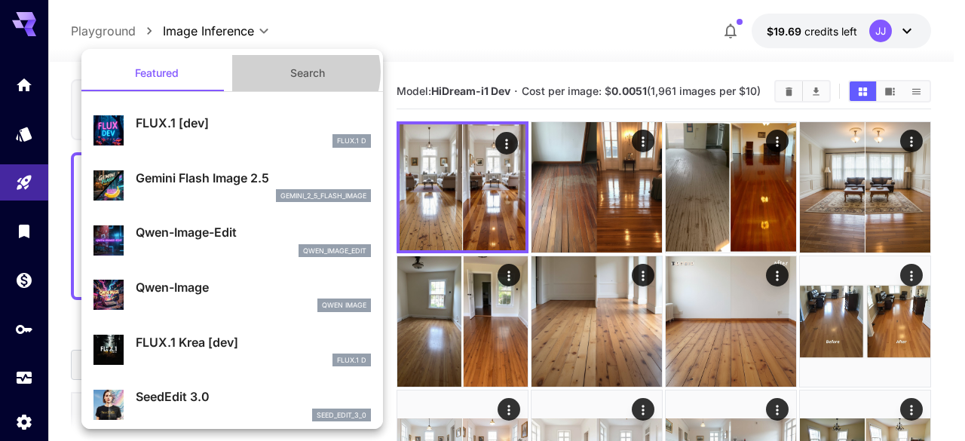
click at [295, 72] on button "Search" at bounding box center [307, 73] width 151 height 36
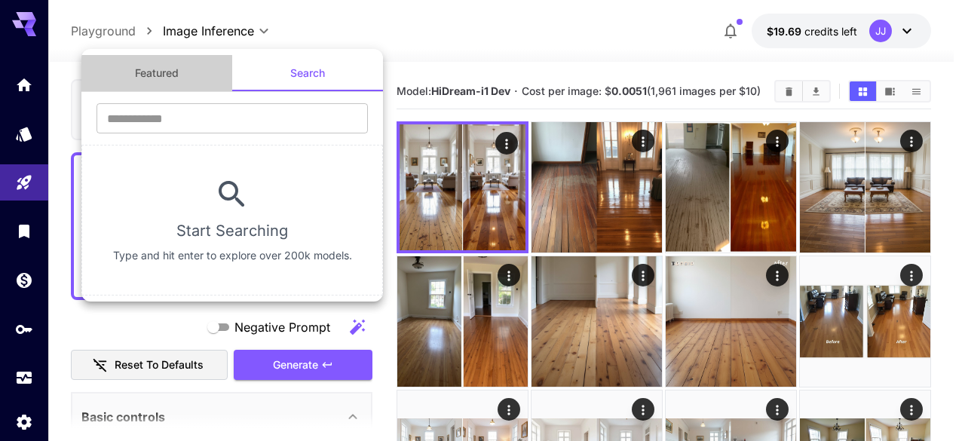
click at [164, 76] on button "Featured" at bounding box center [156, 73] width 151 height 36
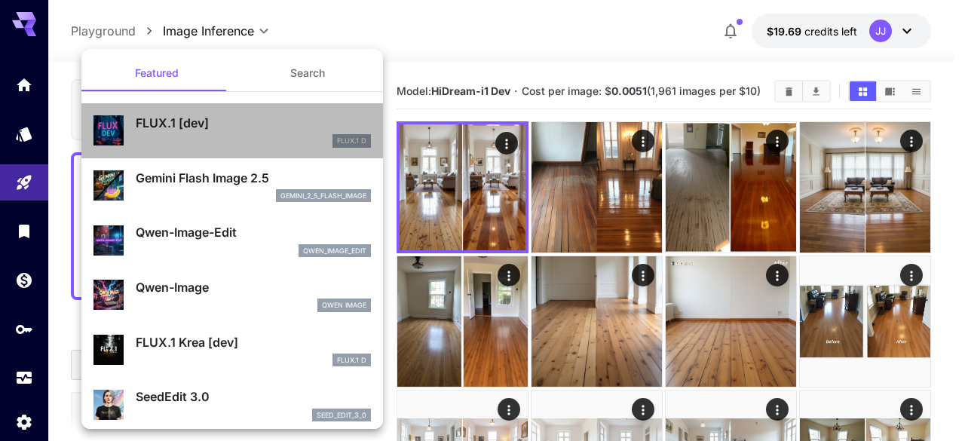
click at [241, 118] on p "FLUX.1 [dev]" at bounding box center [253, 123] width 235 height 18
type input "***"
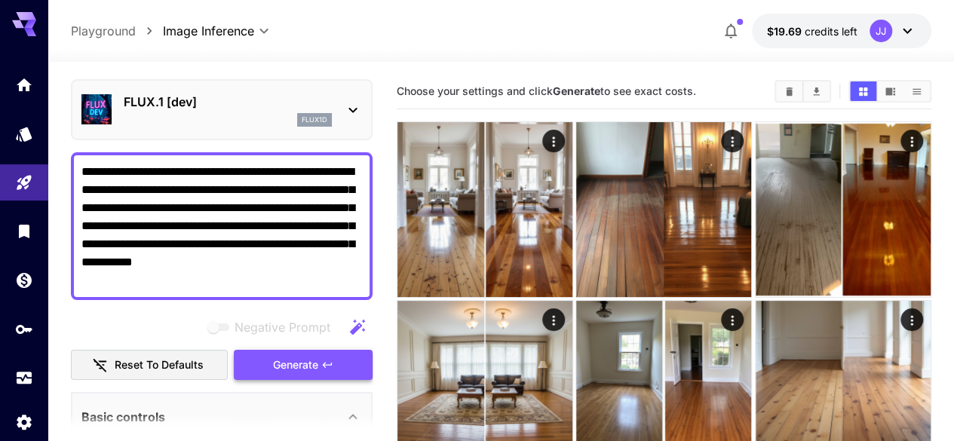
click at [291, 360] on span "Generate" at bounding box center [295, 365] width 45 height 19
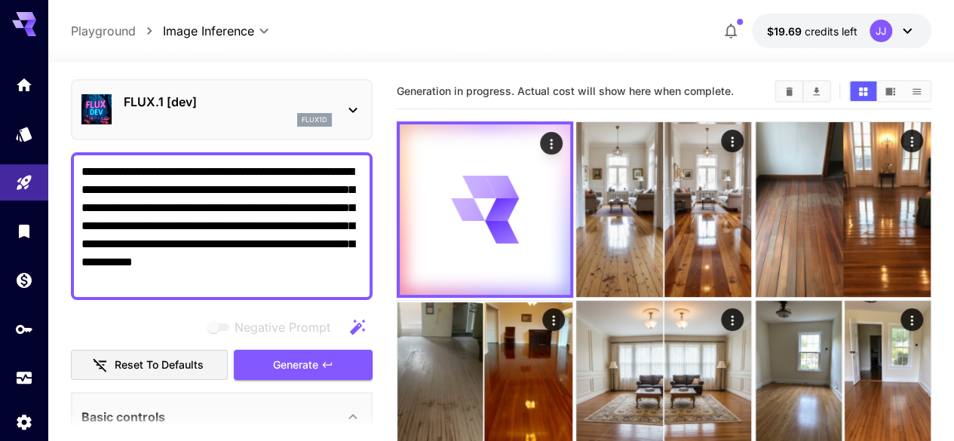
click at [644, 94] on span "Generation in progress. Actual cost will show here when complete." at bounding box center [565, 90] width 337 height 13
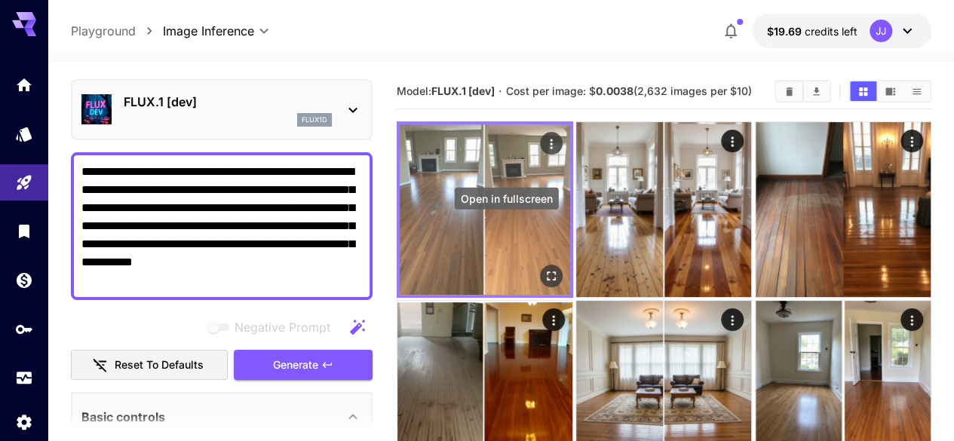
click at [544, 268] on icon "Open in fullscreen" at bounding box center [551, 275] width 15 height 15
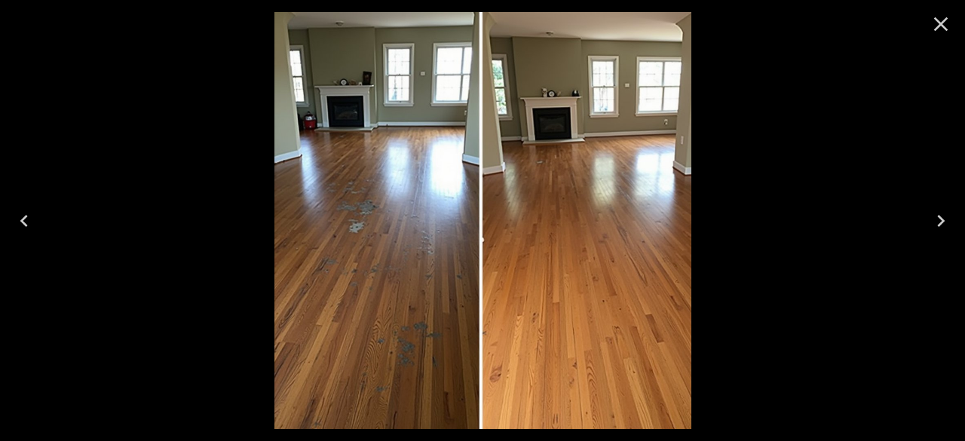
click at [941, 25] on icon "Close" at bounding box center [941, 24] width 14 height 14
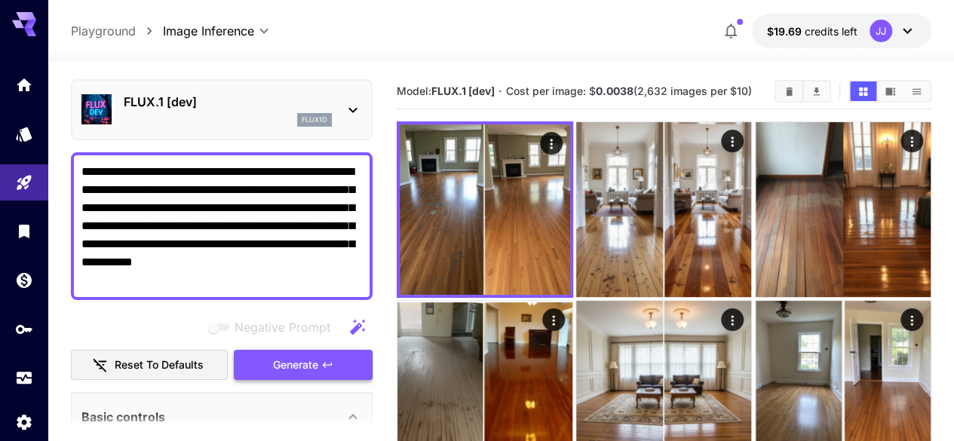
click at [299, 364] on span "Generate" at bounding box center [295, 365] width 45 height 19
